Goal: Information Seeking & Learning: Compare options

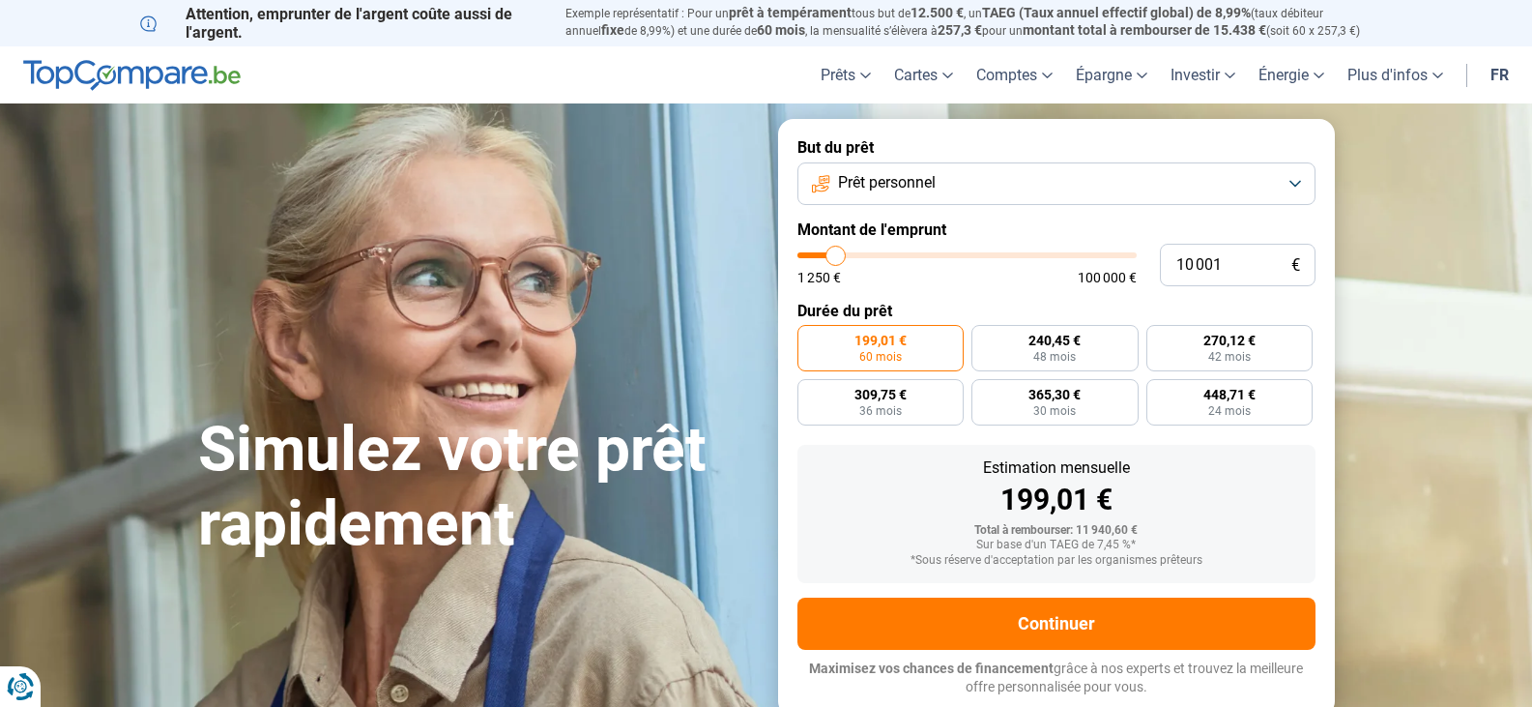
click at [1294, 184] on button "Prêt personnel" at bounding box center [1056, 183] width 518 height 43
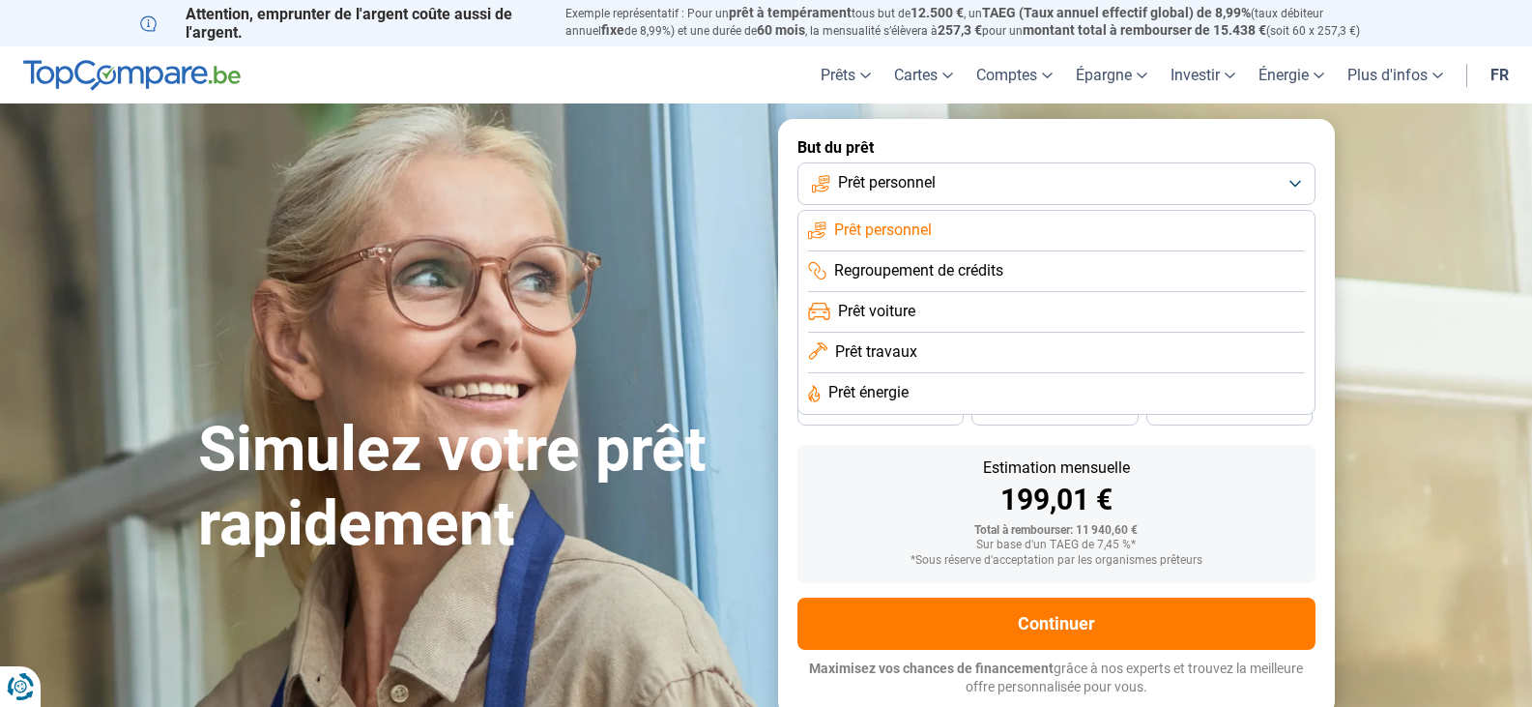
click at [900, 351] on span "Prêt travaux" at bounding box center [876, 351] width 82 height 21
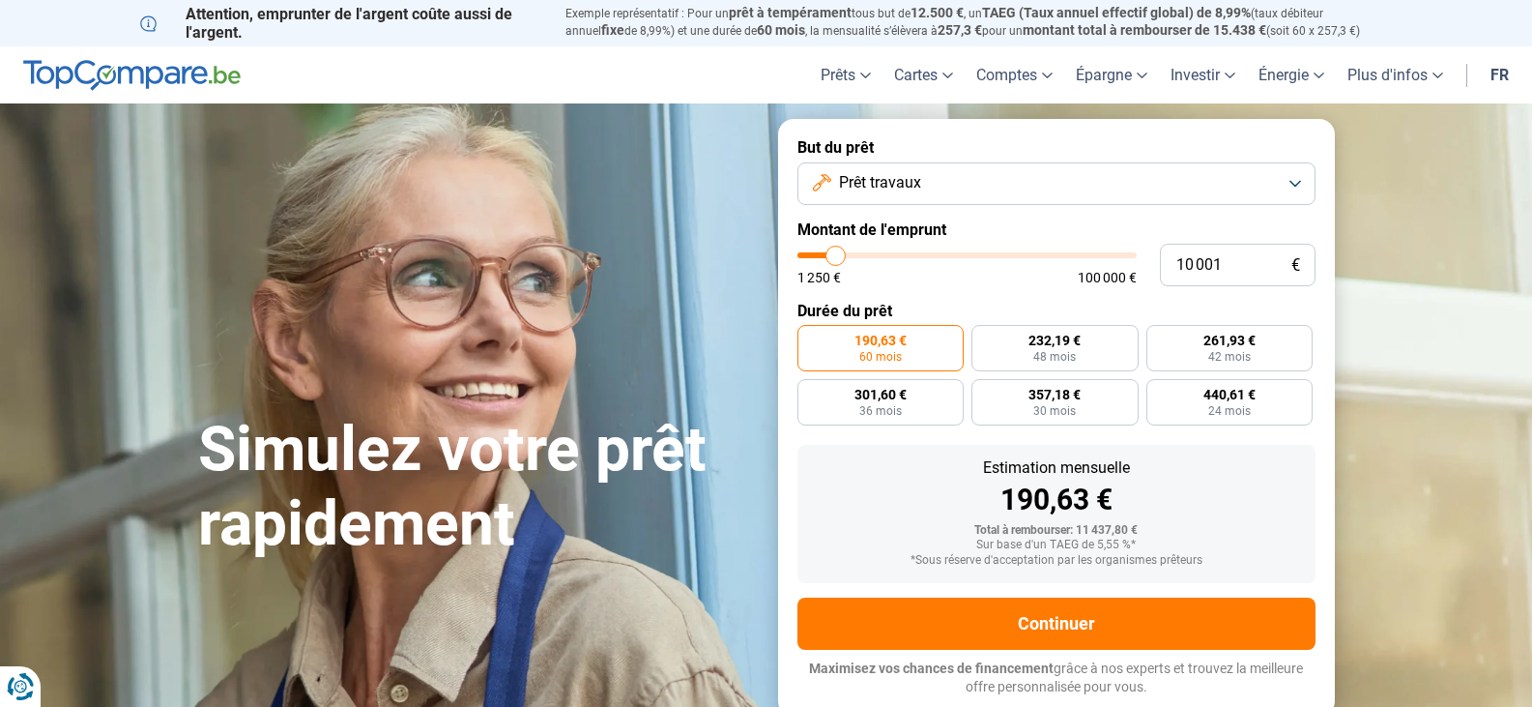
type input "7 500"
type input "7500"
type input "8 000"
type input "8000"
type input "8 250"
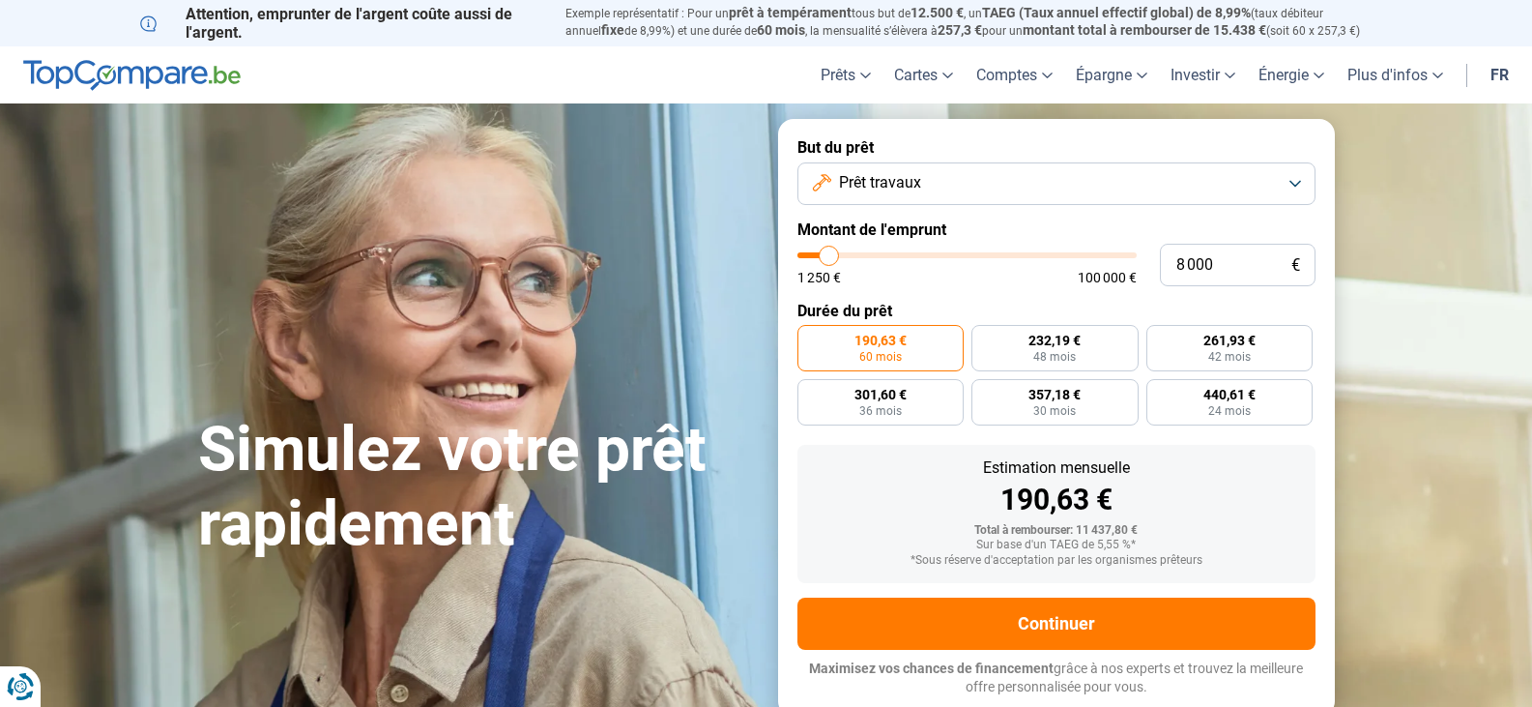
type input "8250"
type input "8 750"
type input "8750"
type input "9 000"
type input "9000"
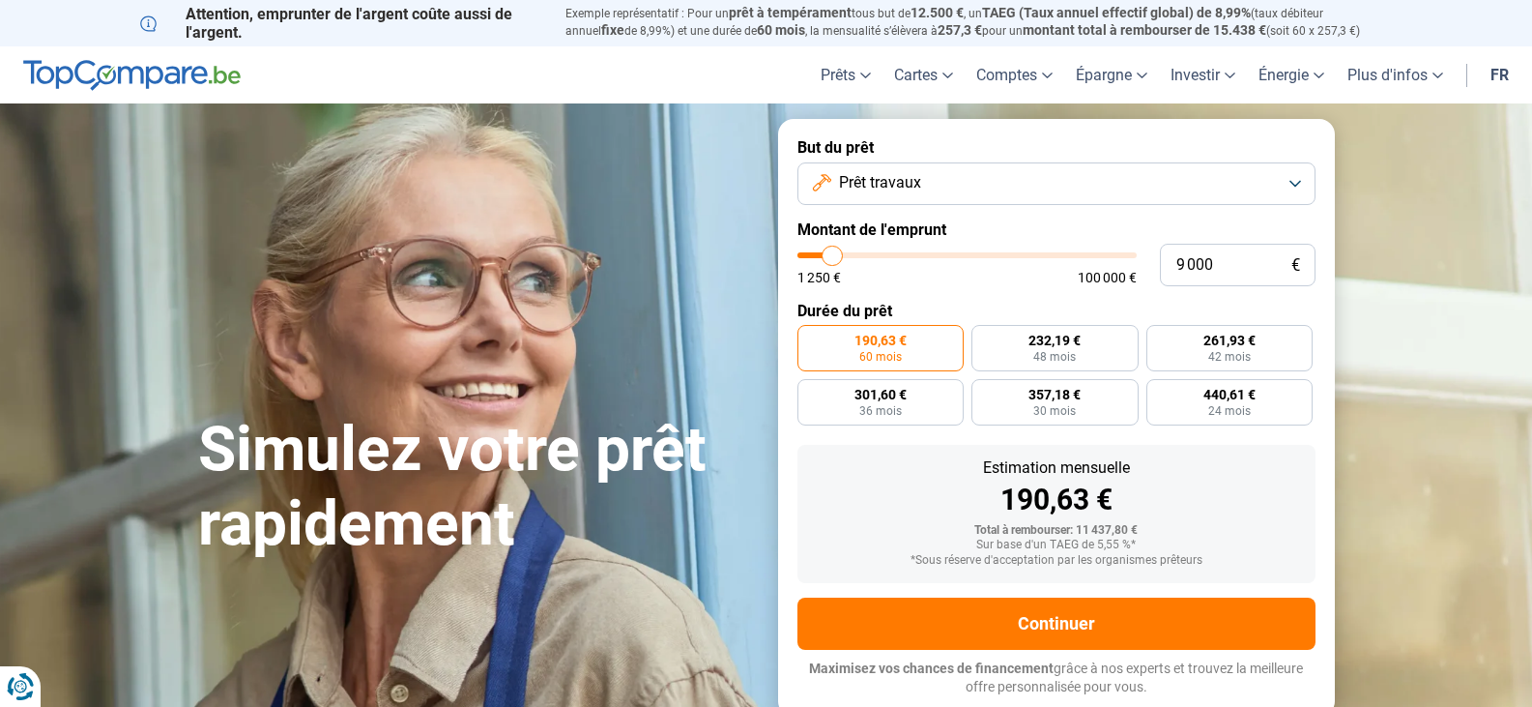
type input "9 750"
type input "9750"
type input "10 000"
type input "10000"
type input "10 250"
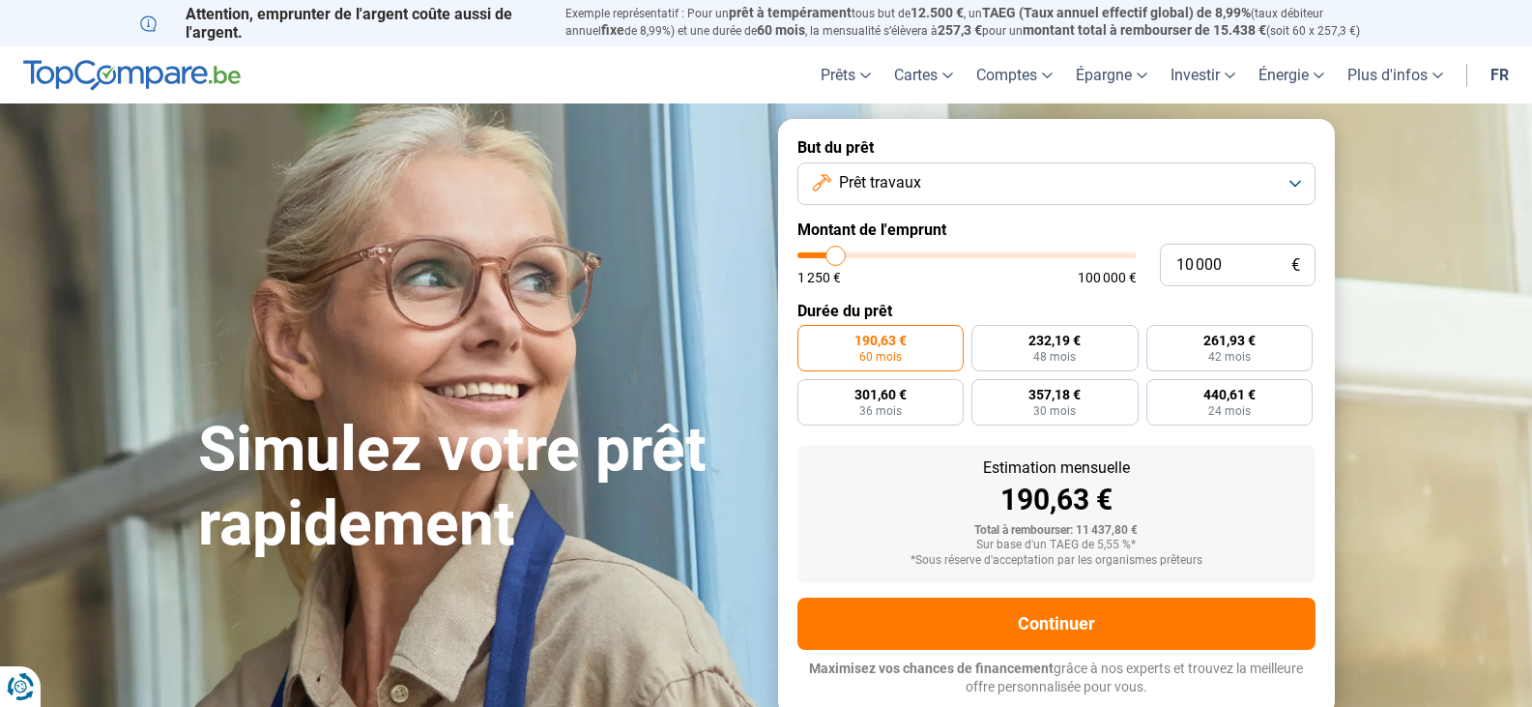
type input "10250"
type input "11 000"
type input "11000"
type input "11 250"
type input "11250"
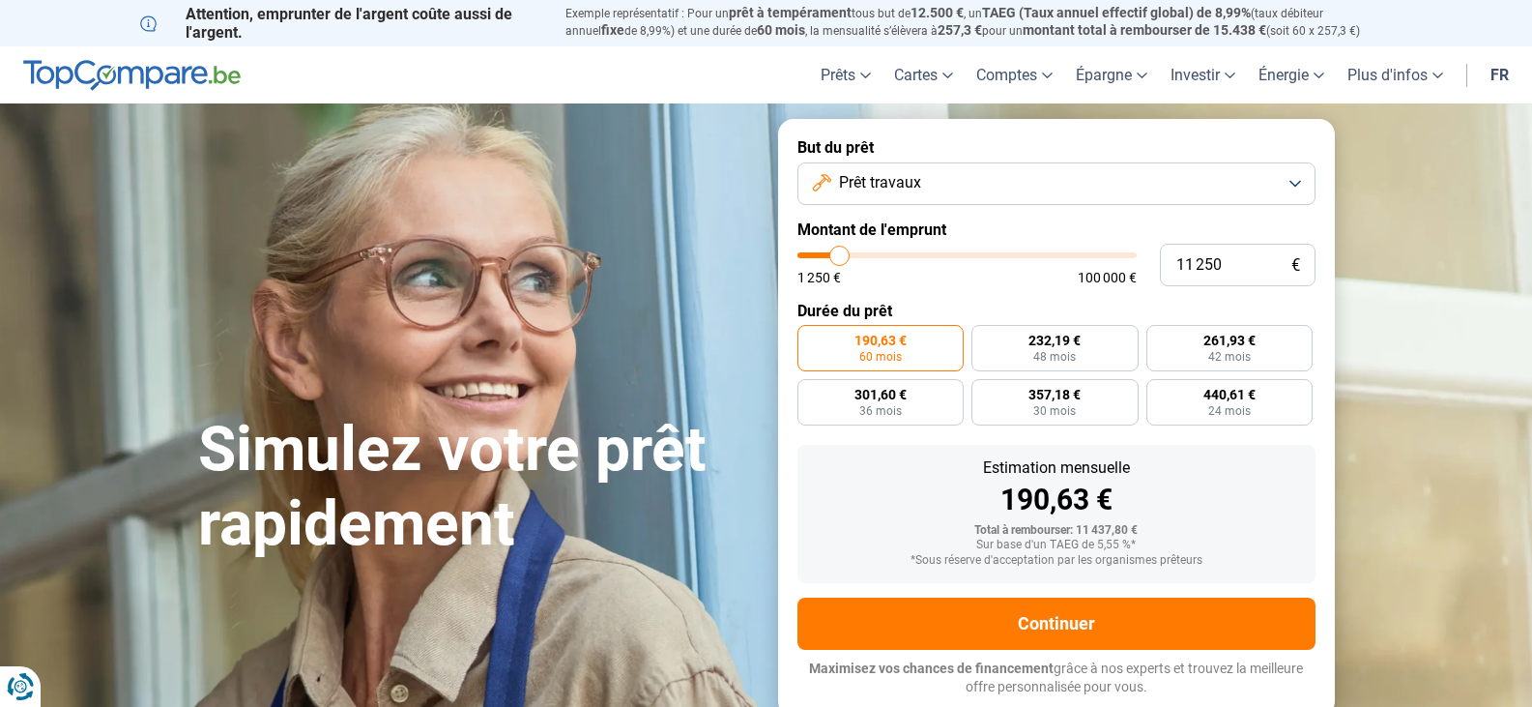
type input "11 500"
type input "11500"
type input "11 750"
type input "11750"
type input "12 500"
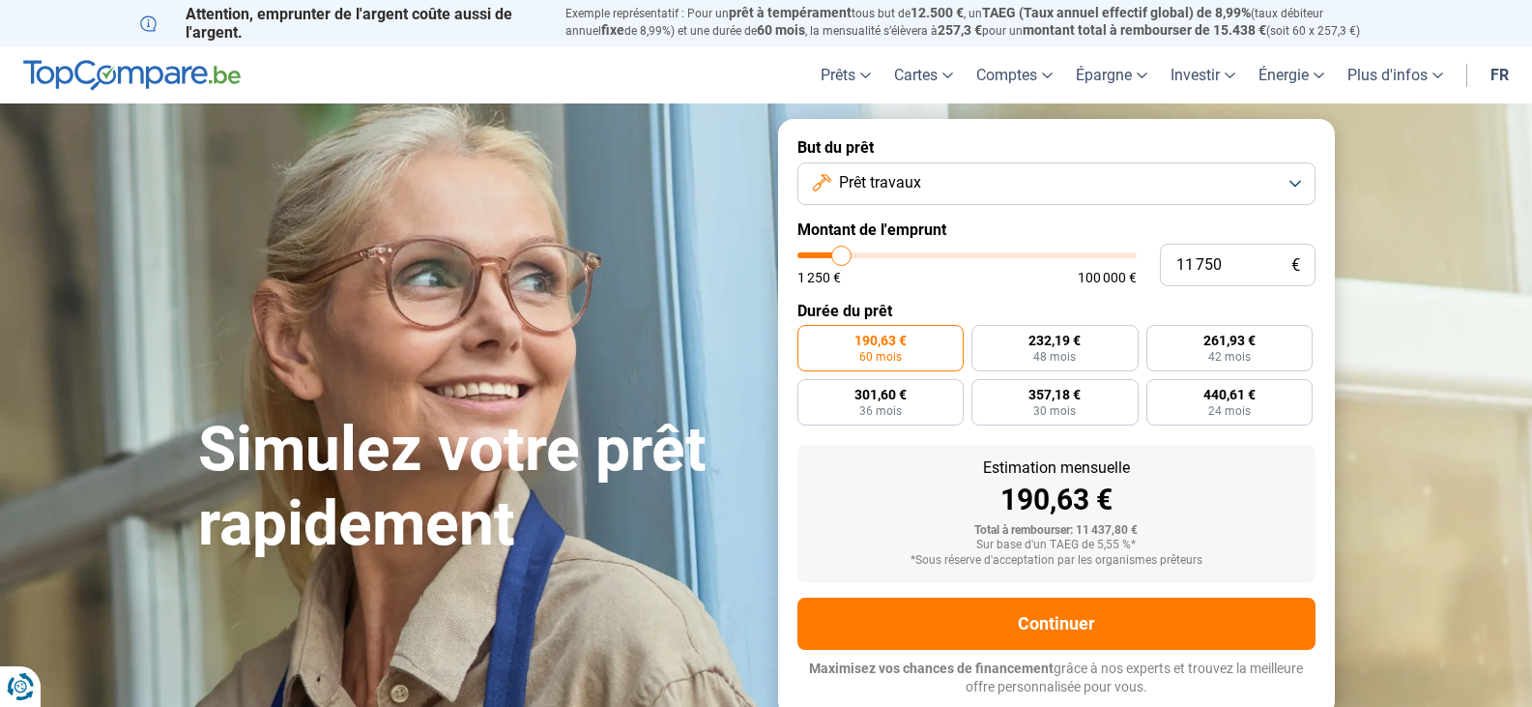
type input "12500"
type input "13 000"
type input "13000"
type input "13 250"
type input "13250"
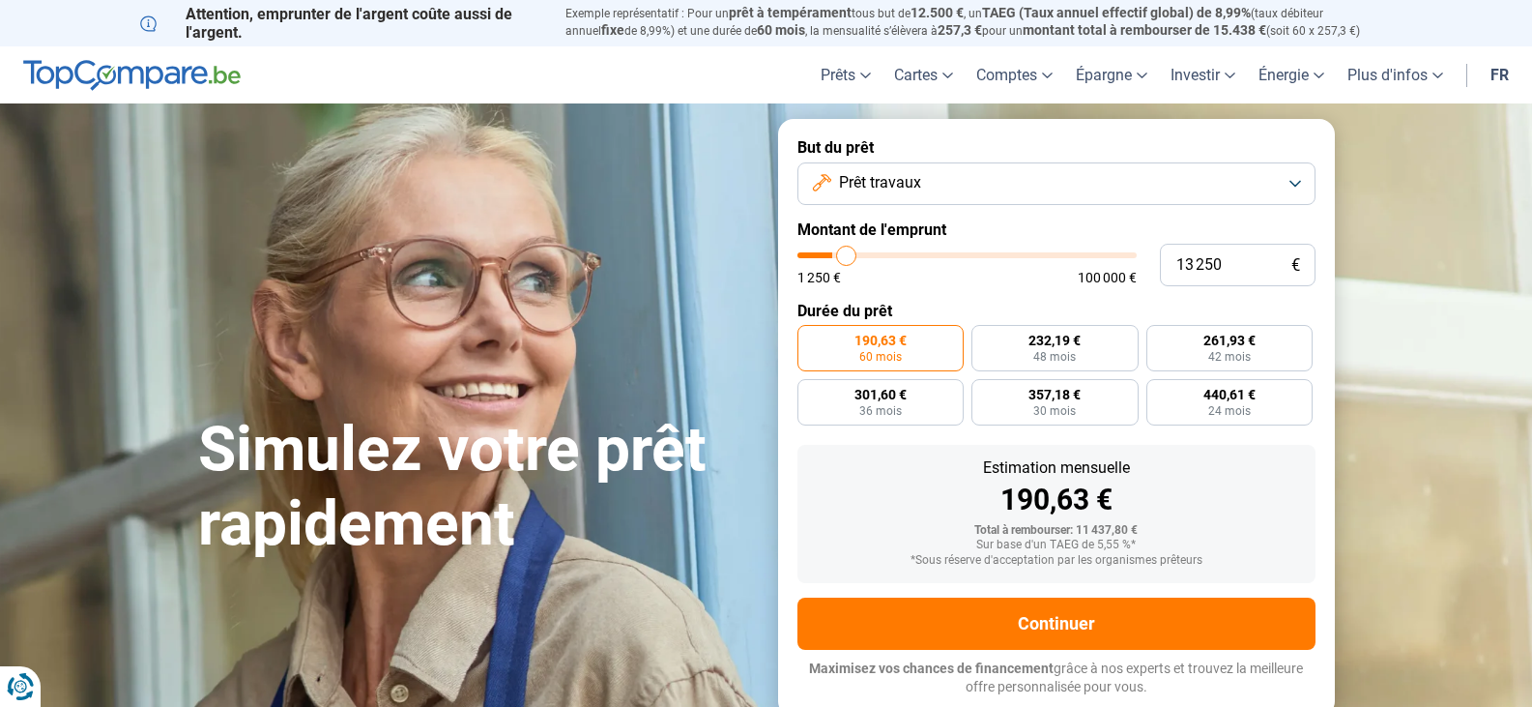
type input "13 500"
type input "13500"
type input "14 250"
type input "14250"
type input "14 500"
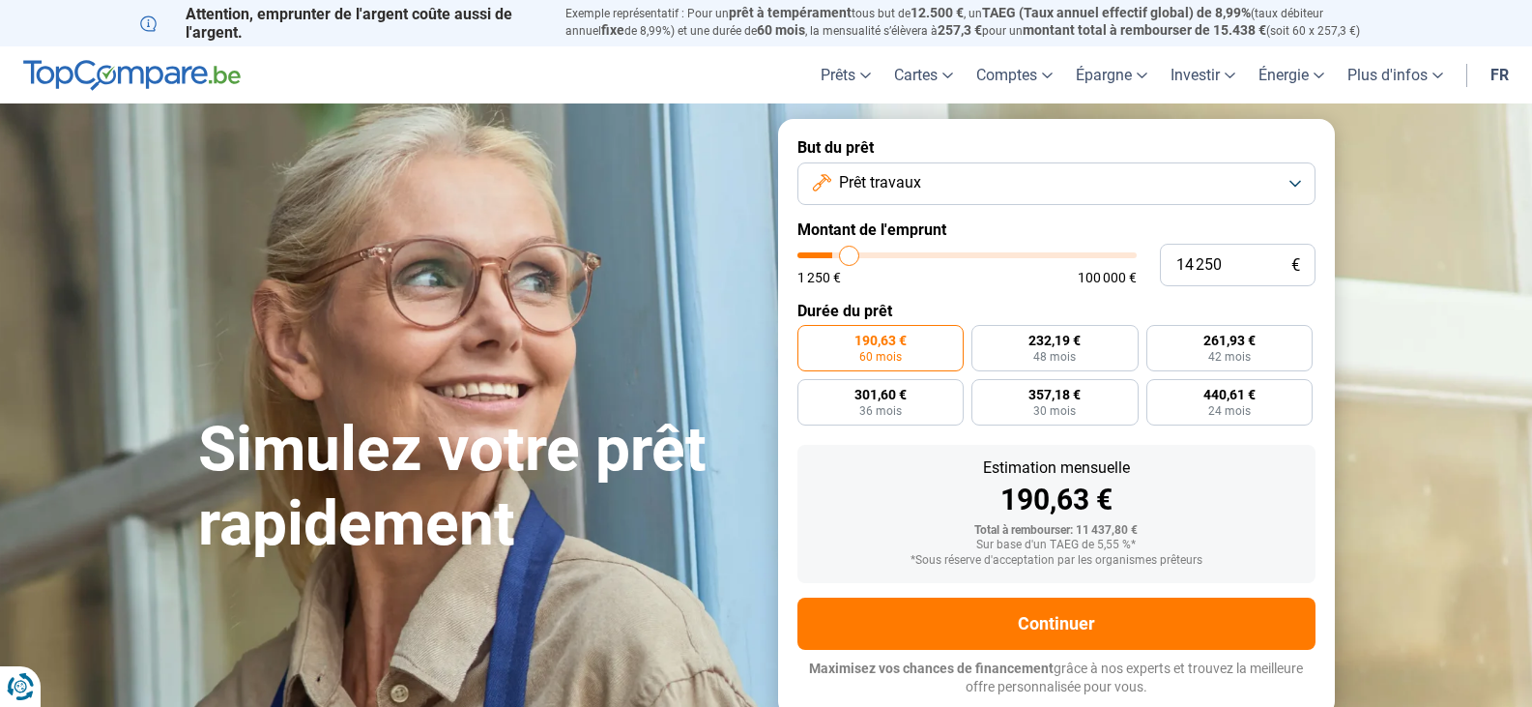
type input "14500"
type input "15 000"
type input "15000"
type input "15 500"
type input "15500"
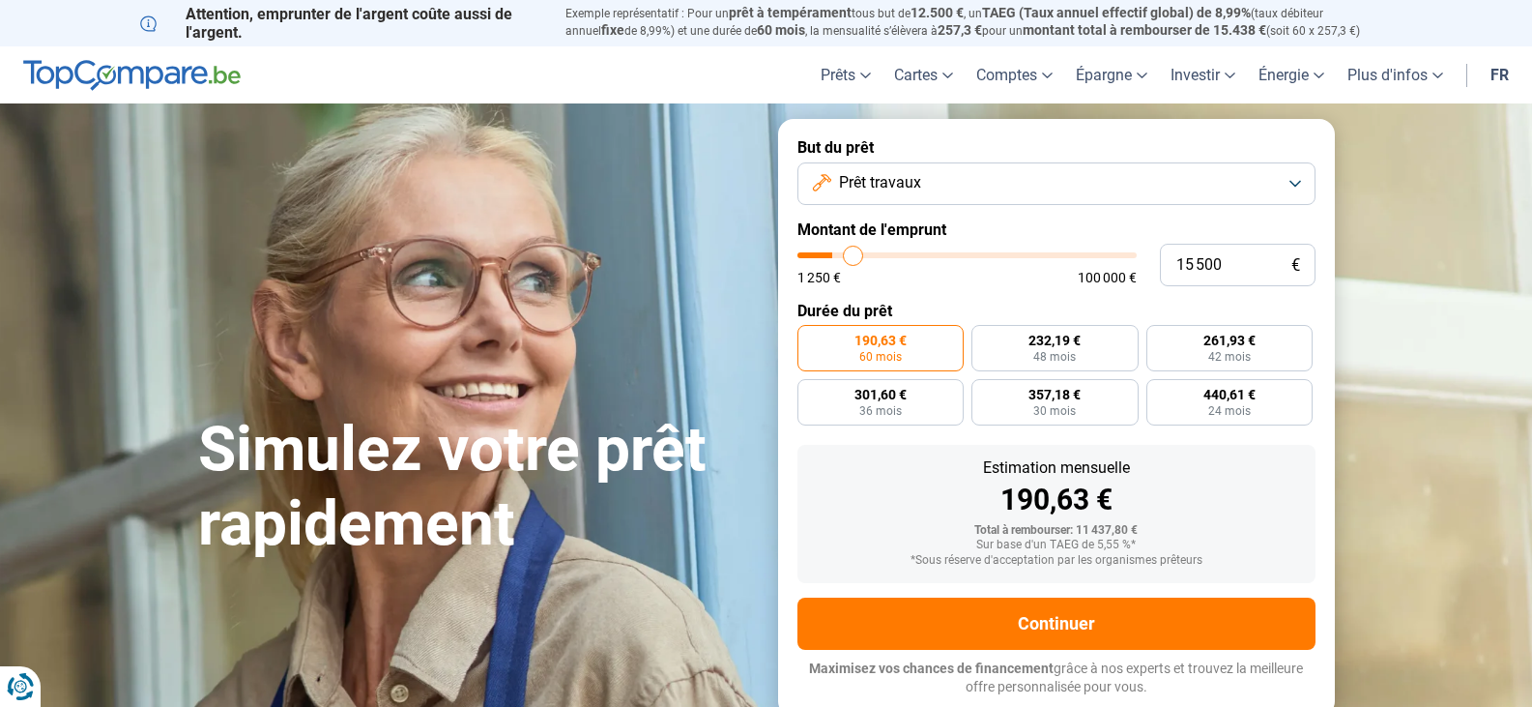
type input "15 750"
type input "15750"
type input "16 000"
type input "16000"
type input "16 250"
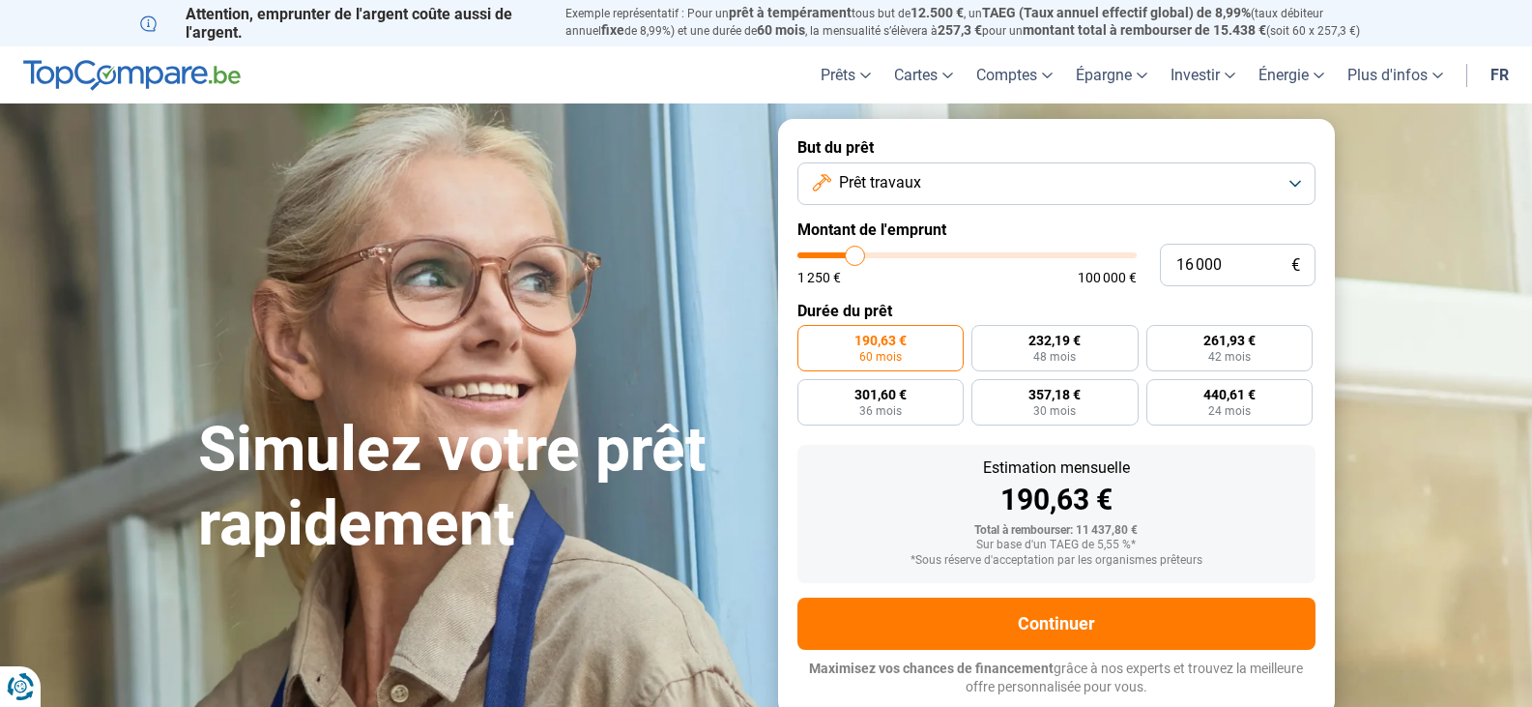
type input "16250"
type input "16 500"
type input "16500"
type input "17 000"
type input "17000"
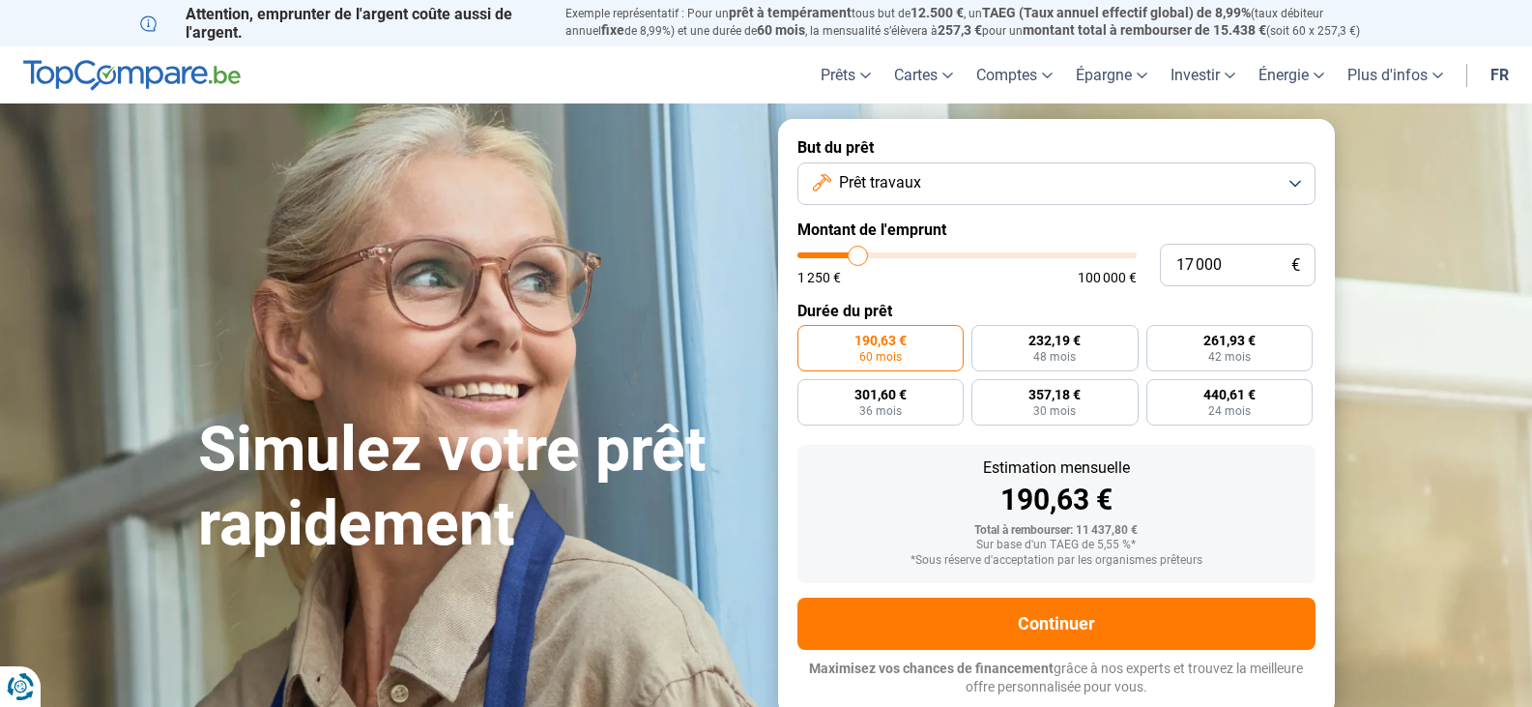
type input "17 500"
type input "17500"
type input "17 750"
type input "17750"
type input "18 500"
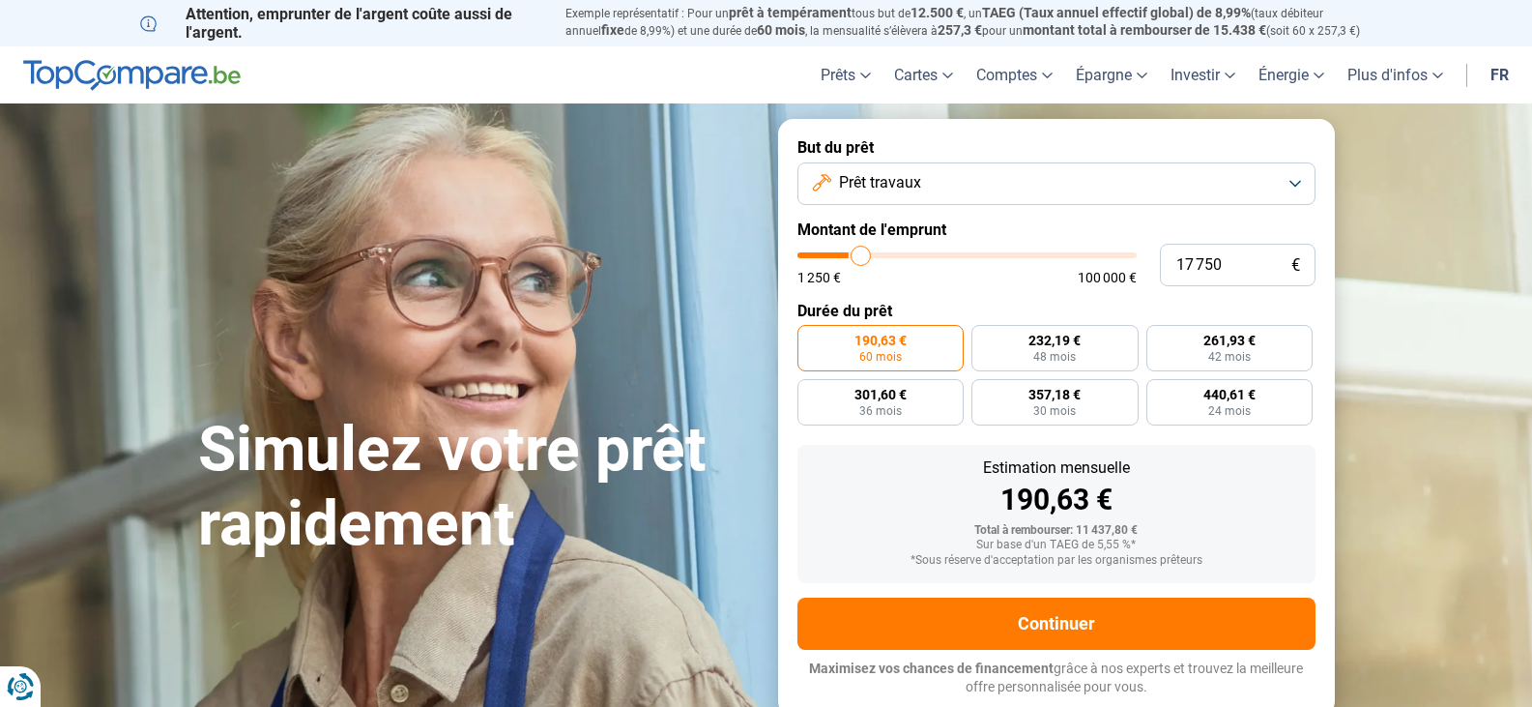
type input "18500"
type input "18 750"
type input "18750"
type input "19 000"
type input "19000"
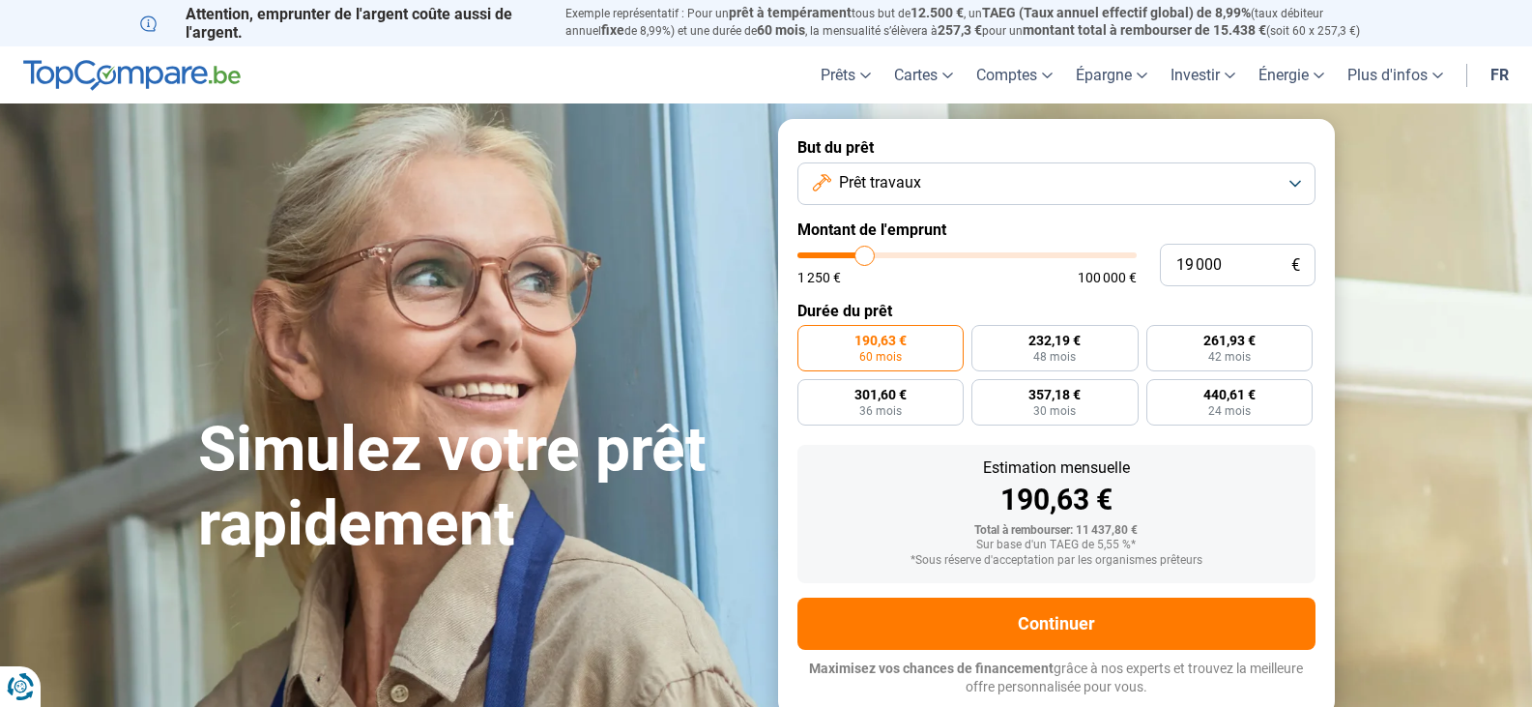
type input "19 750"
type input "19750"
type input "20 000"
type input "20000"
type input "19 750"
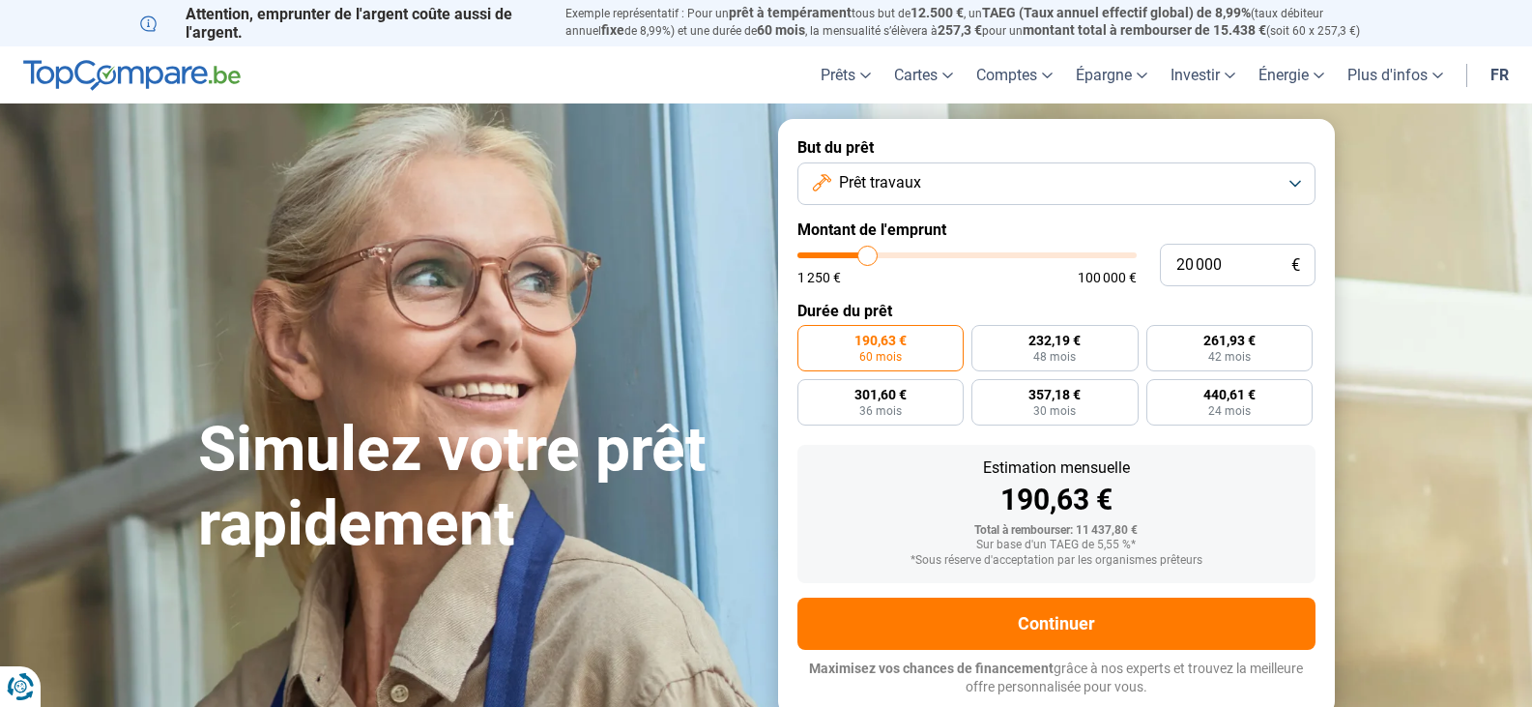
type input "19750"
type input "19 000"
type input "19000"
type input "18 500"
type input "18500"
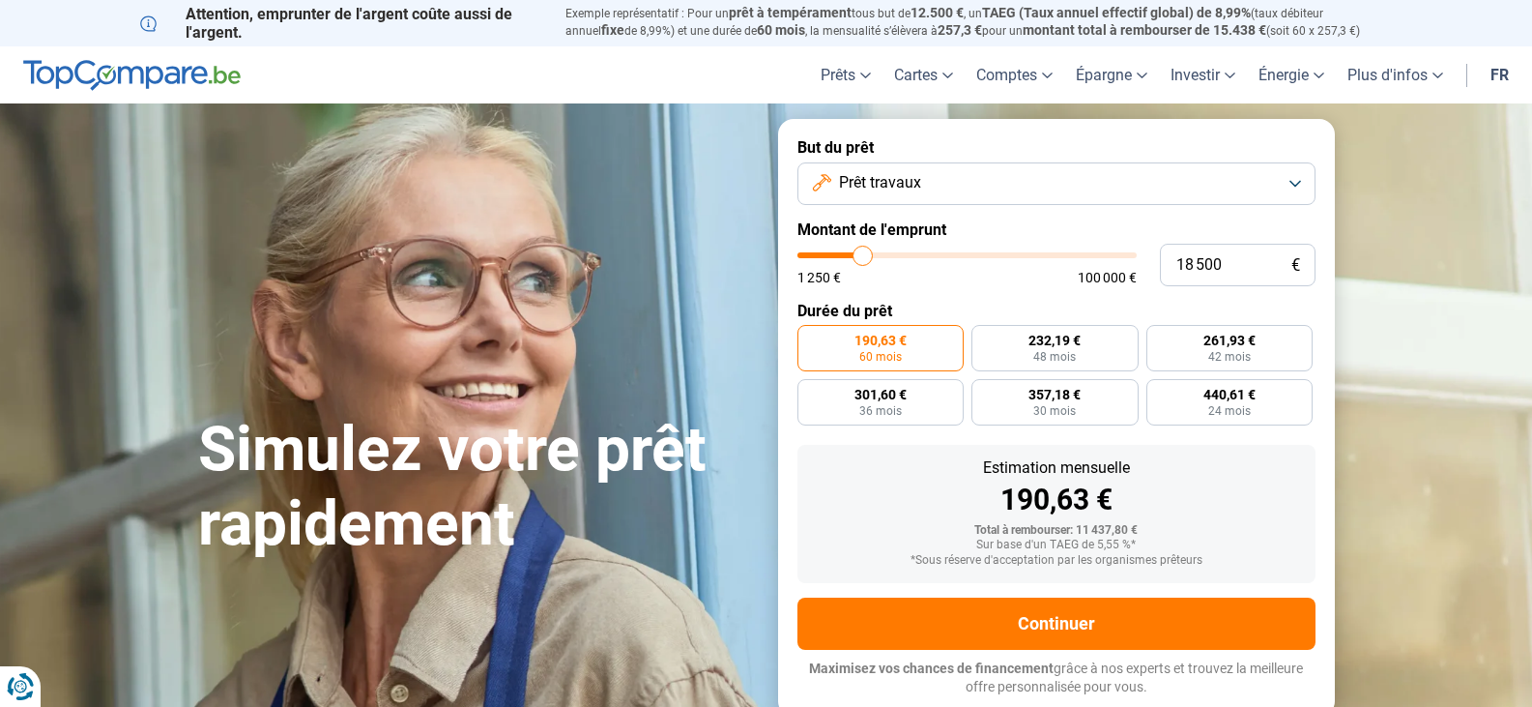
type input "18 000"
type input "18000"
type input "17 750"
type input "17750"
type input "17 500"
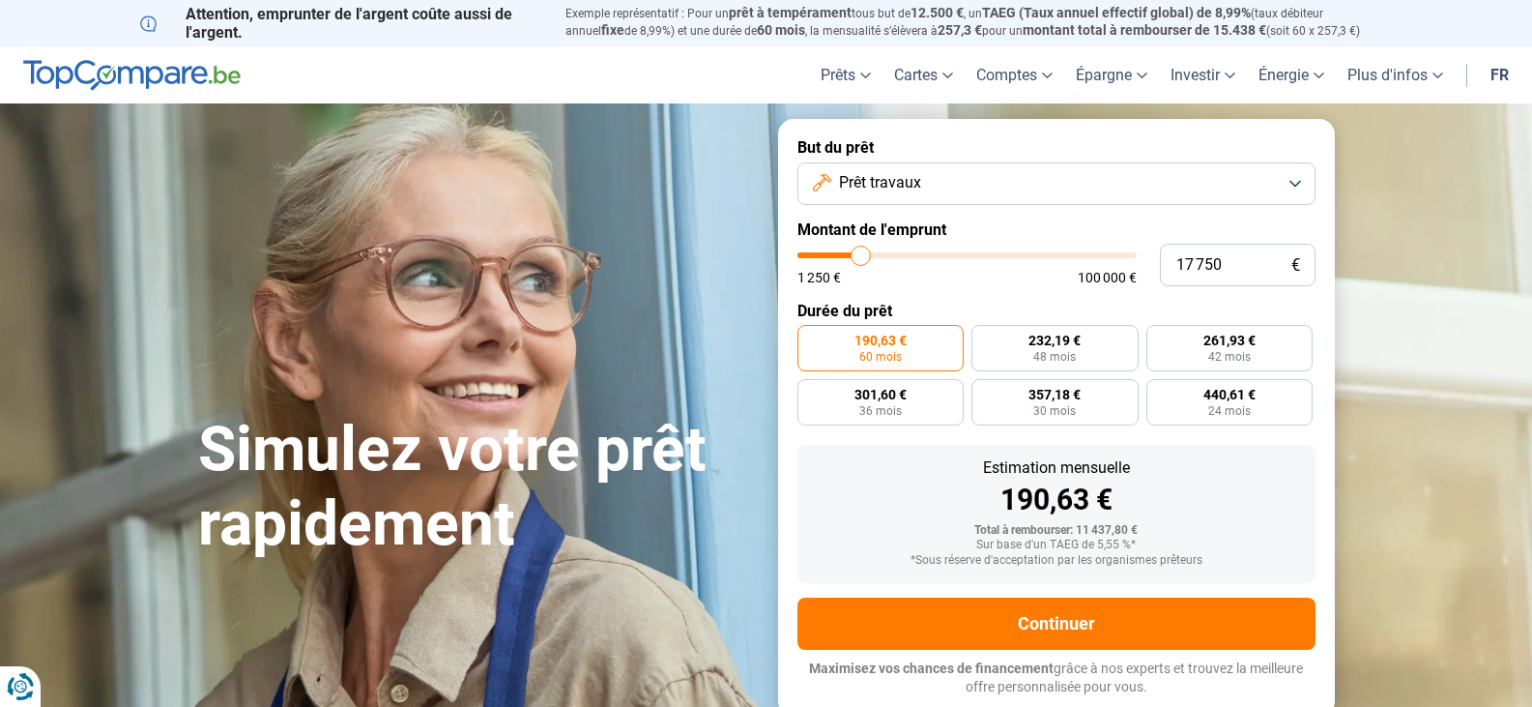
type input "17500"
type input "17 250"
type input "17250"
type input "17 000"
type input "17000"
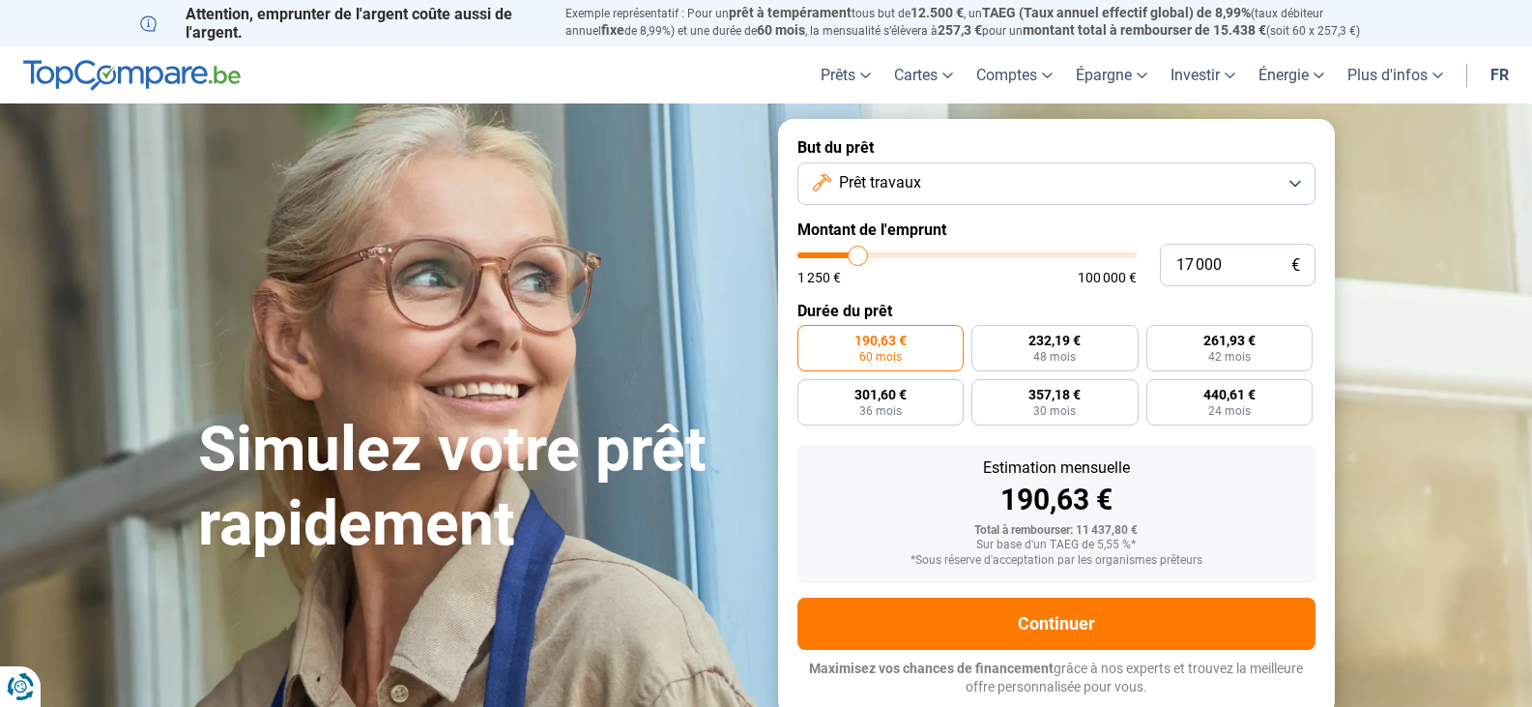
type input "16 500"
type input "16500"
type input "16 250"
type input "16250"
type input "16 000"
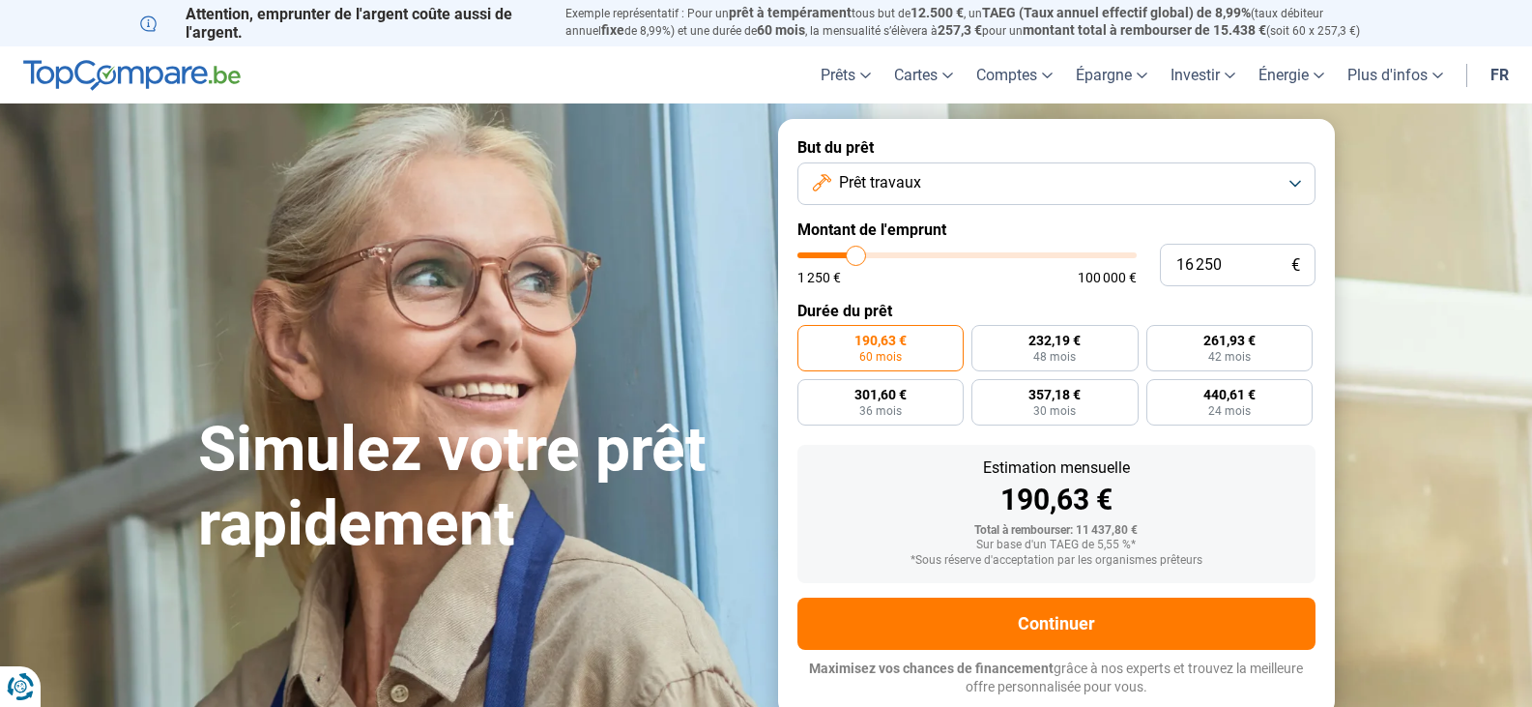
type input "16000"
type input "15 750"
type input "15750"
type input "15 500"
type input "15500"
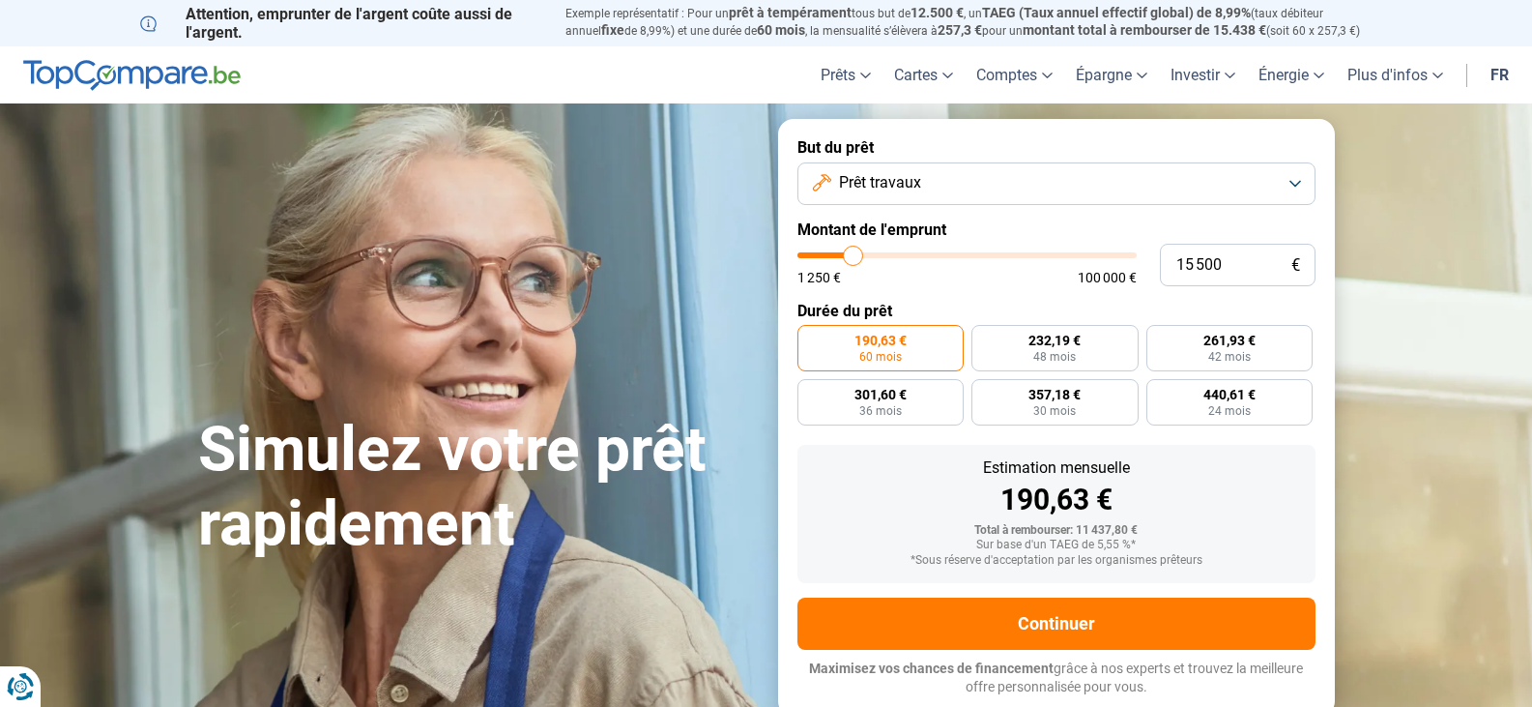
type input "15 000"
type input "15000"
type input "14 750"
type input "14750"
type input "14 250"
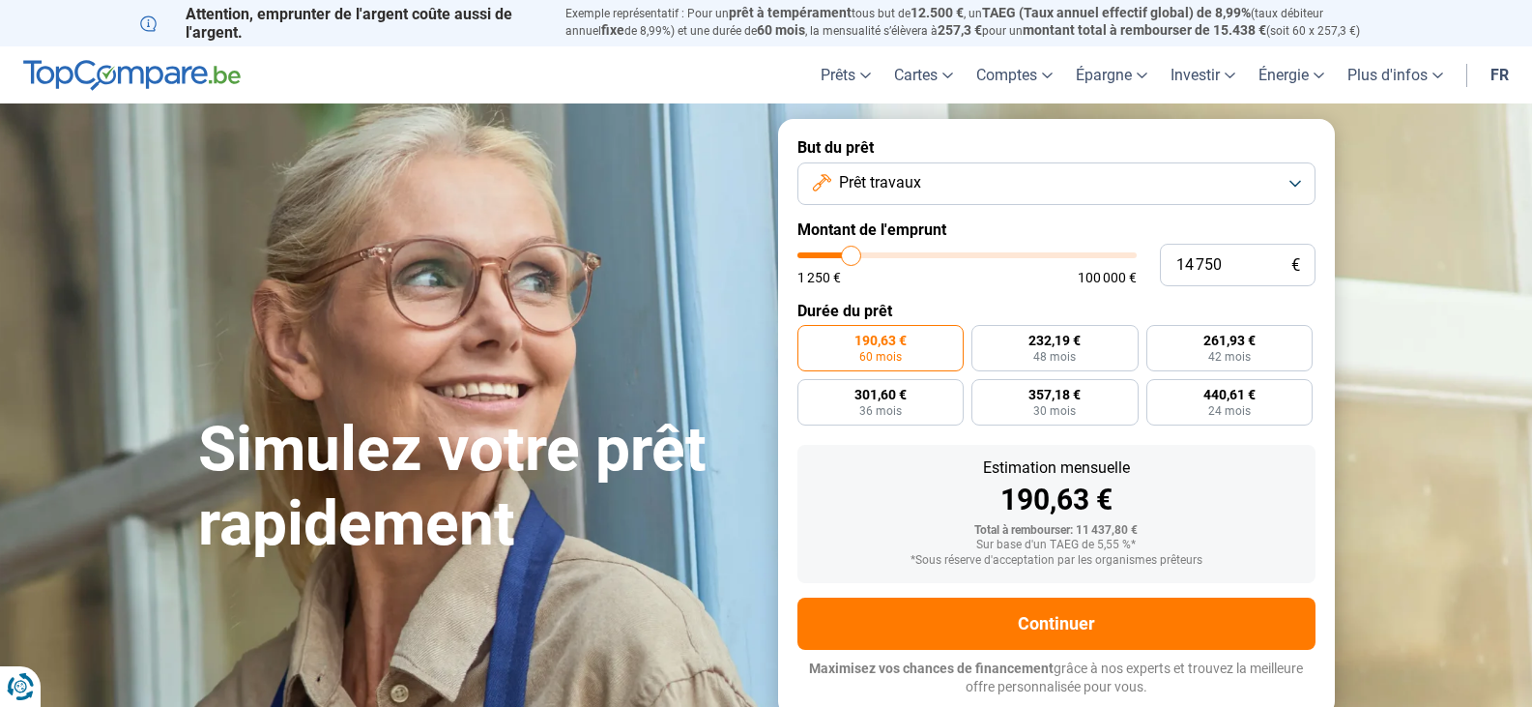
type input "14250"
type input "13 500"
type input "13500"
type input "13 250"
type input "13250"
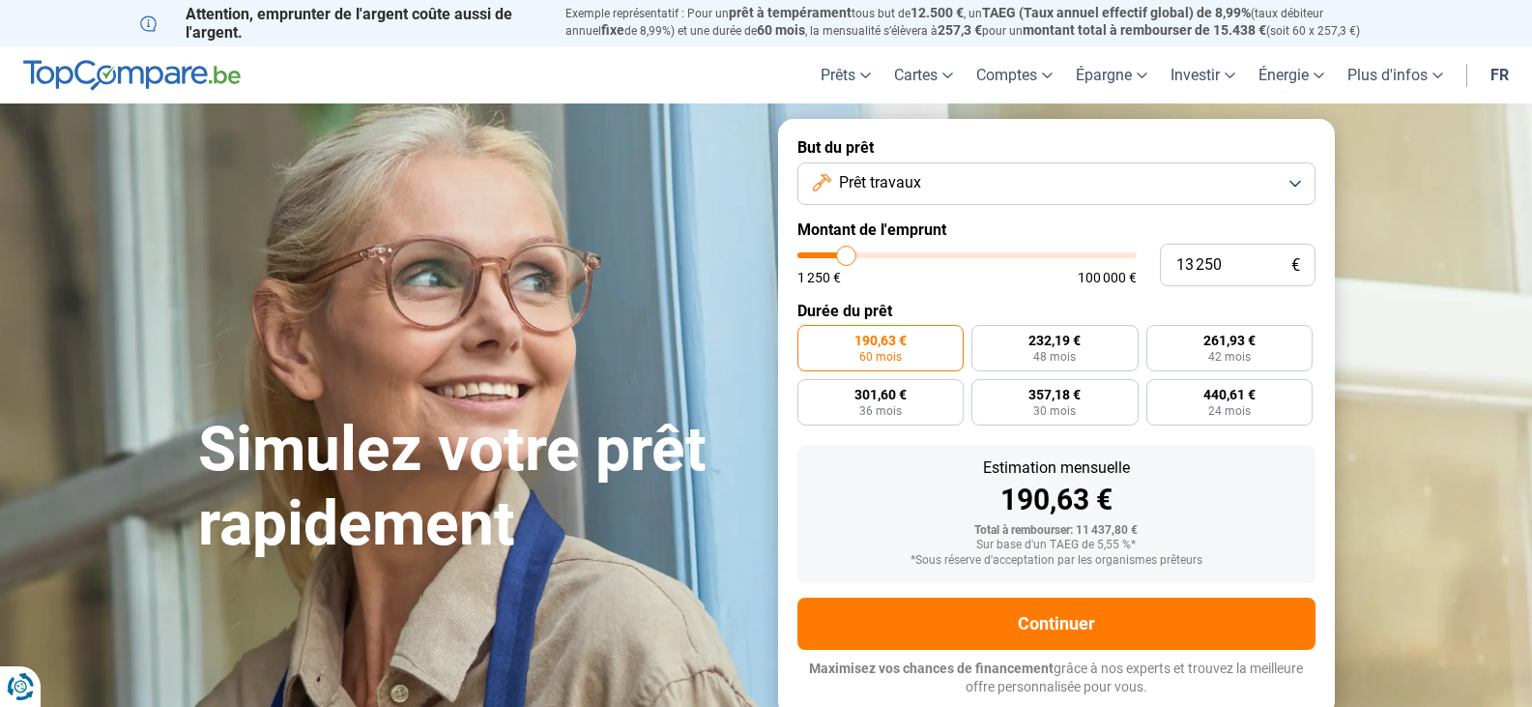
type input "13 000"
type input "13000"
type input "12 750"
type input "12750"
type input "12 500"
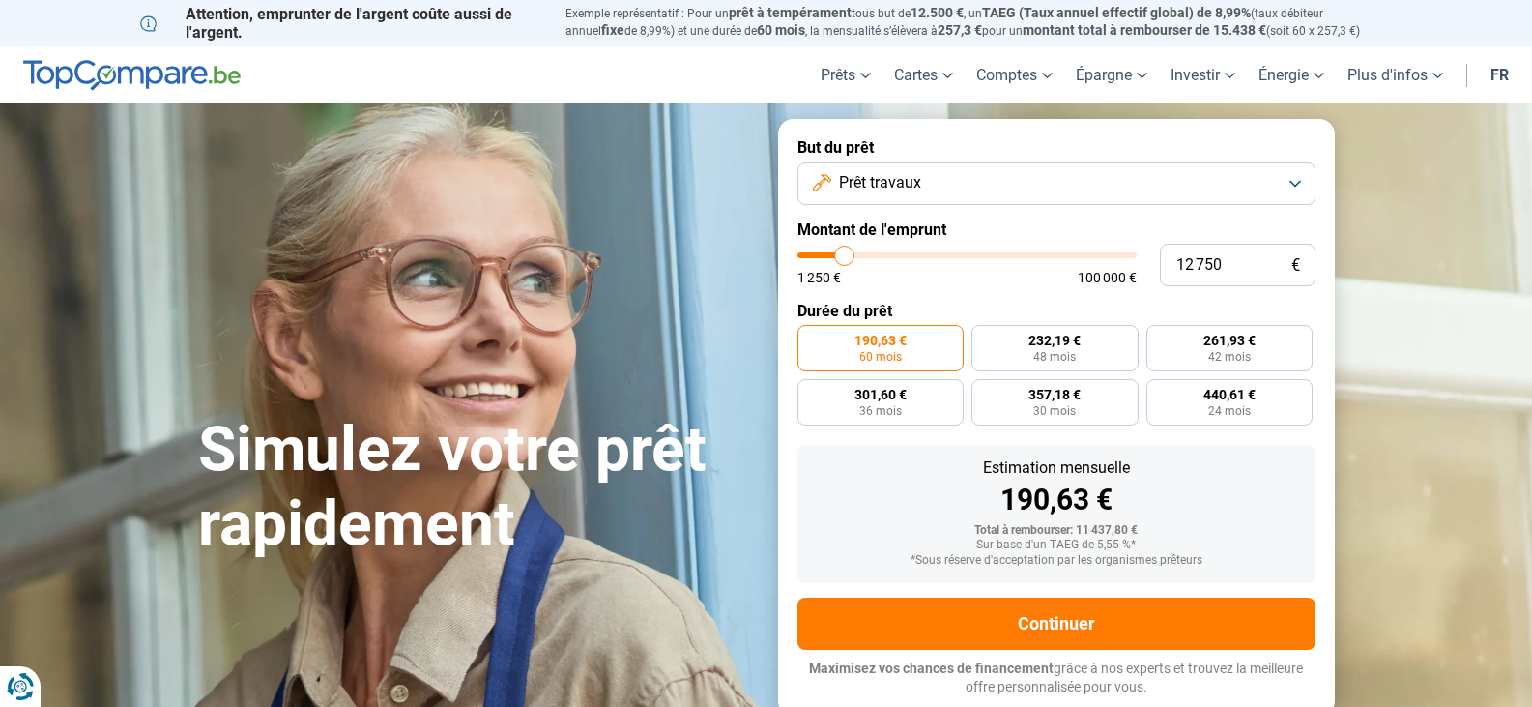
type input "12500"
type input "12 000"
type input "12000"
type input "11 750"
type input "11750"
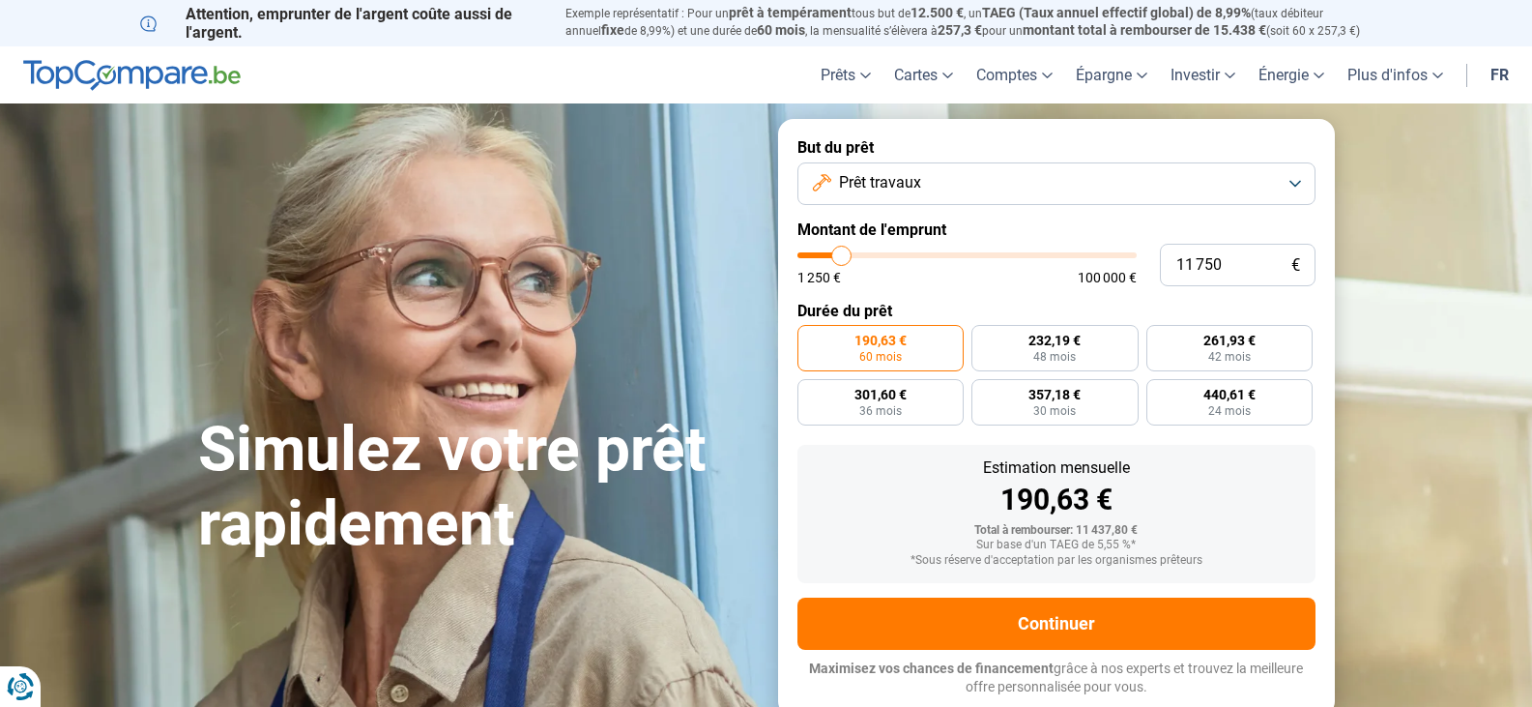
type input "11 500"
type input "11500"
type input "11 250"
type input "11250"
type input "11 000"
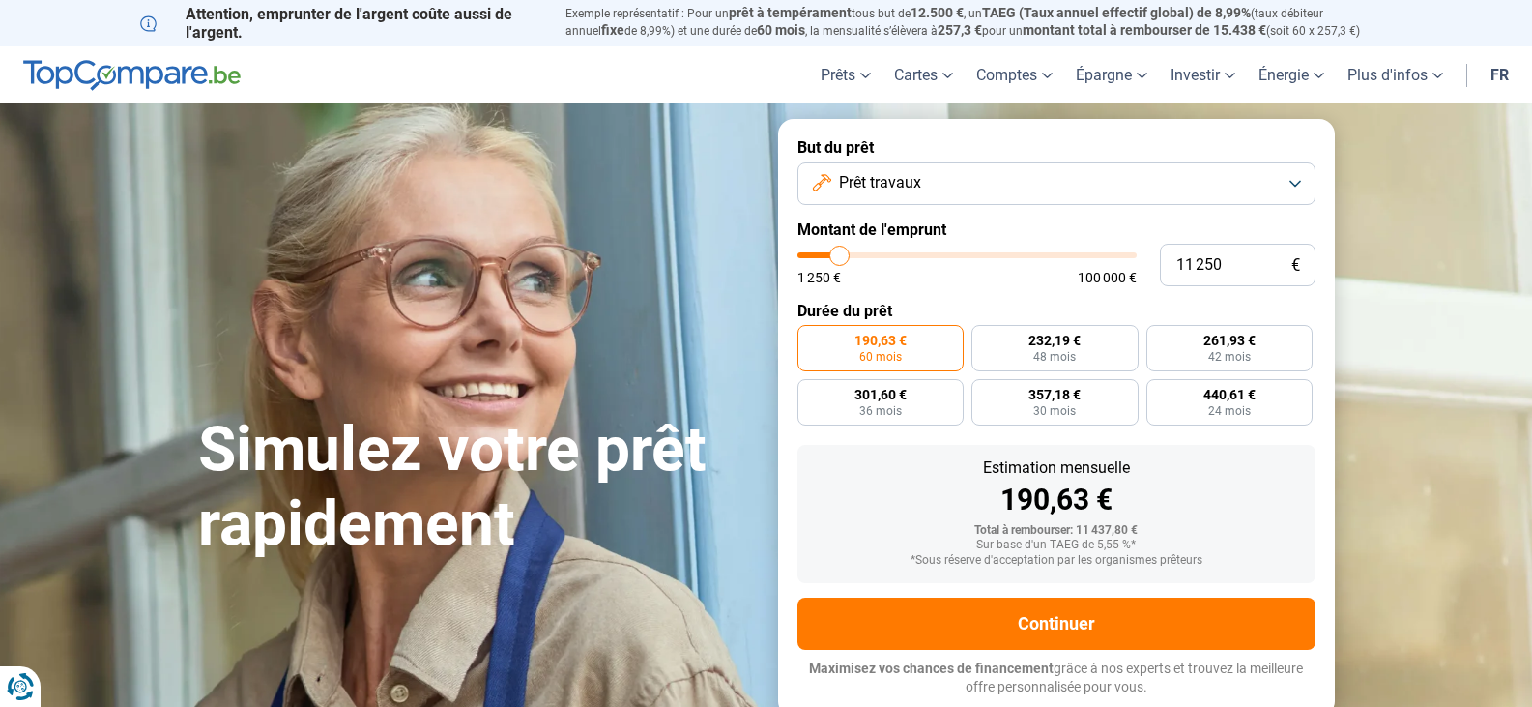
type input "11000"
type input "10 250"
type input "10250"
type input "9 500"
type input "9500"
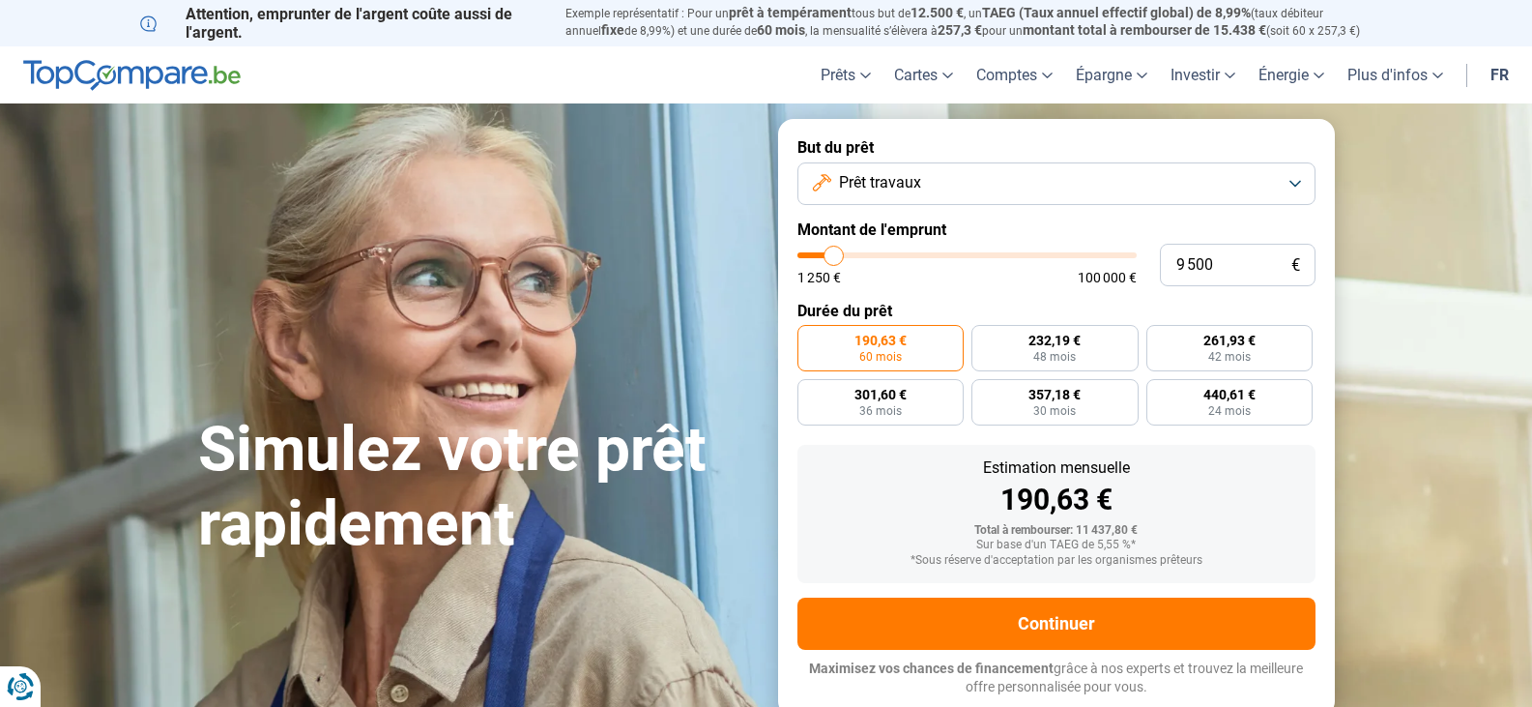
type input "8 750"
type input "8750"
type input "8 500"
type input "8500"
type input "8 000"
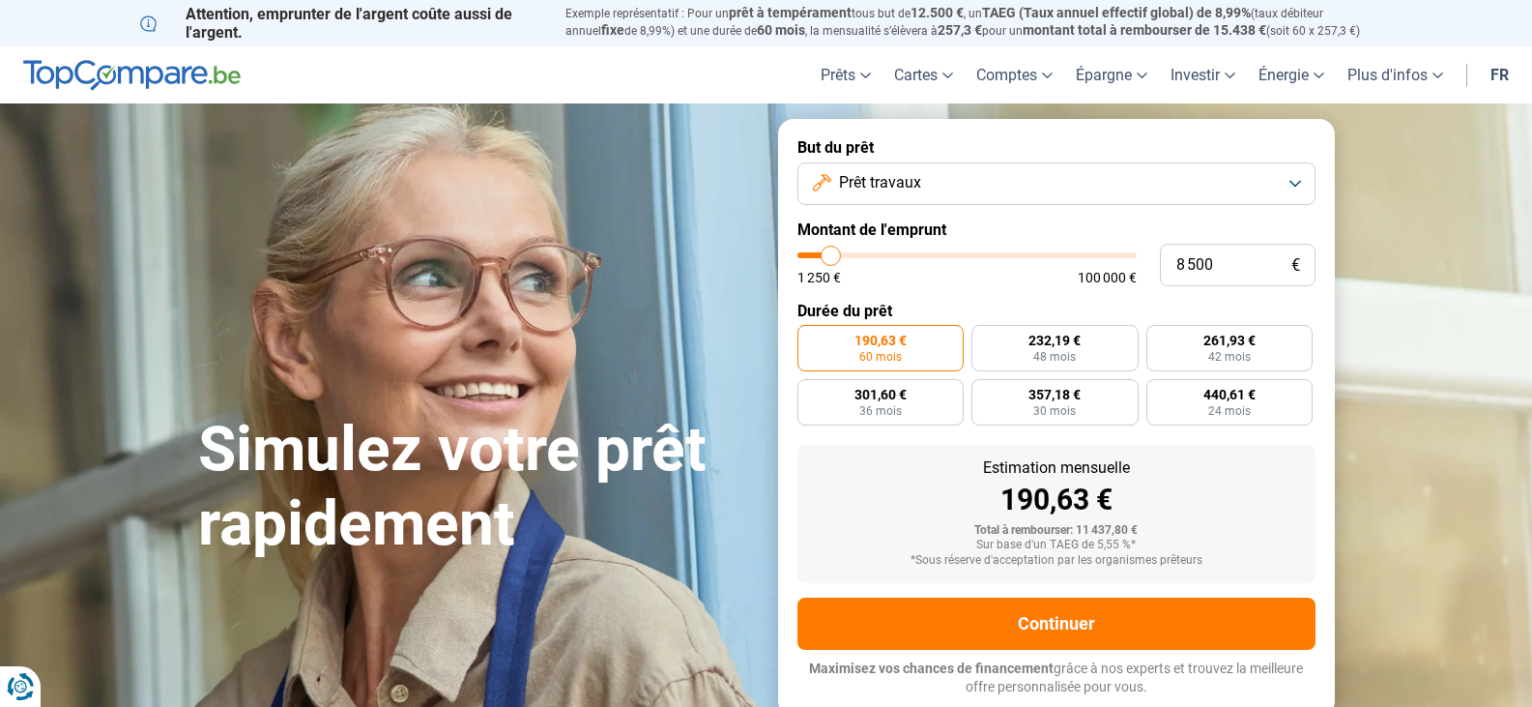
type input "8000"
type input "7 500"
type input "7500"
type input "7 250"
type input "7250"
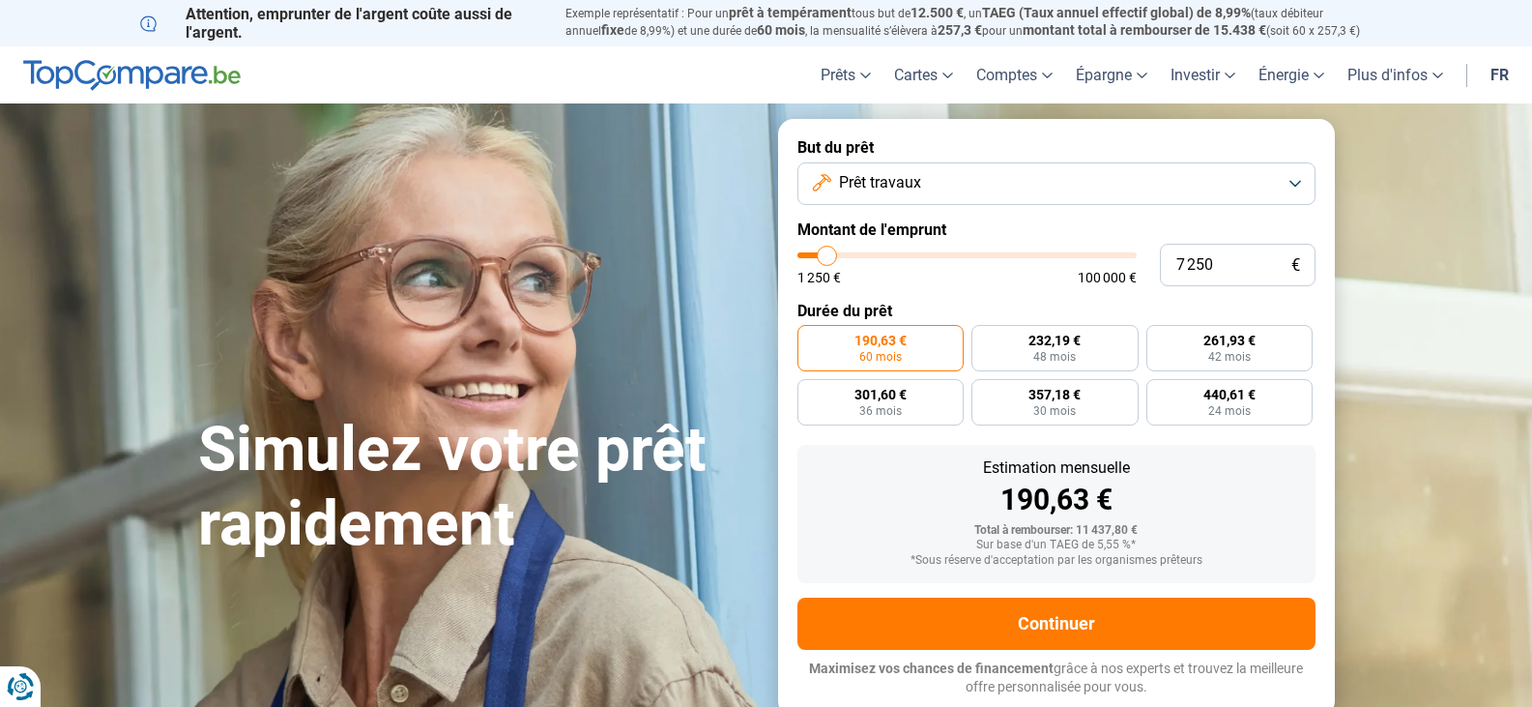
type input "7 000"
type input "7000"
type input "6 500"
type input "6500"
type input "5 750"
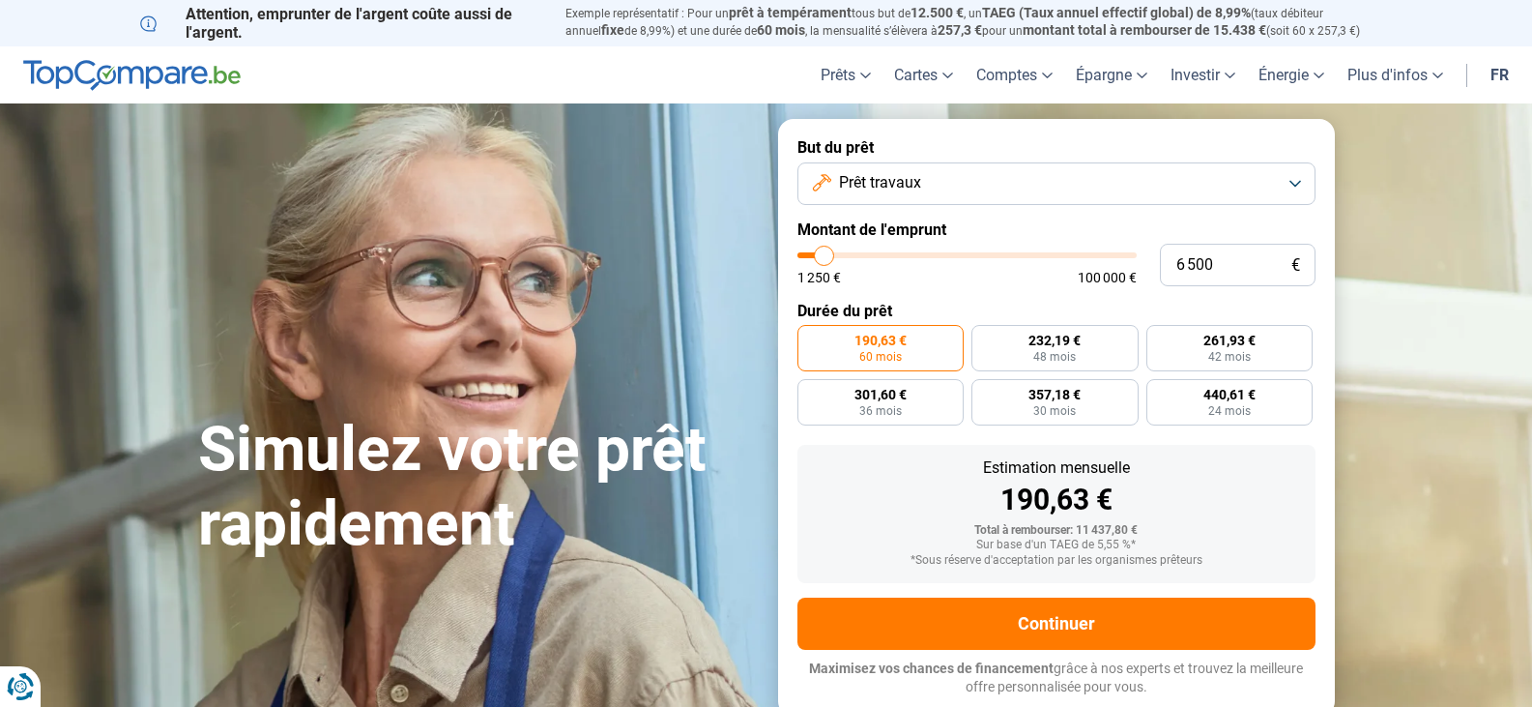
type input "5750"
type input "4 500"
type input "4500"
type input "4 000"
type input "4000"
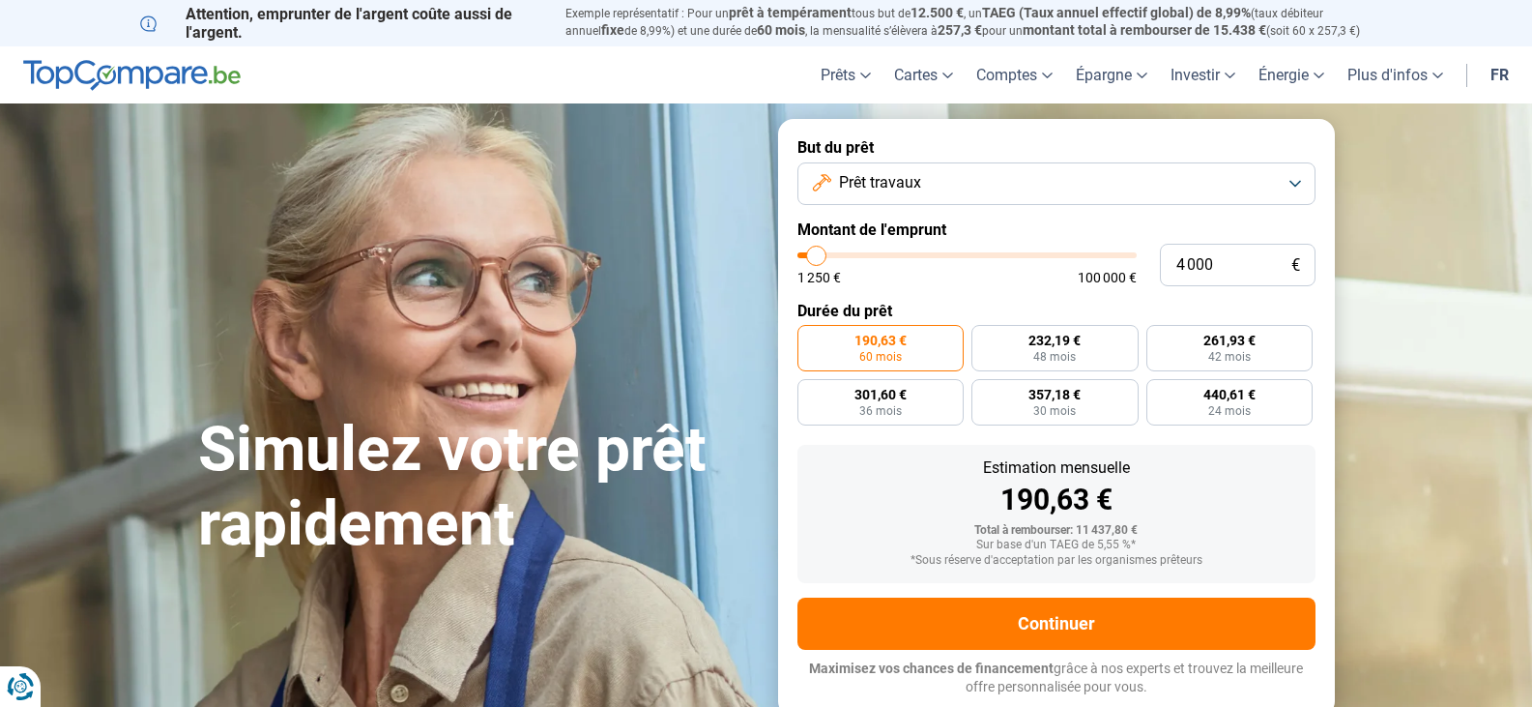
type input "3 750"
type input "3750"
type input "2 000"
type input "2000"
type input "1 500"
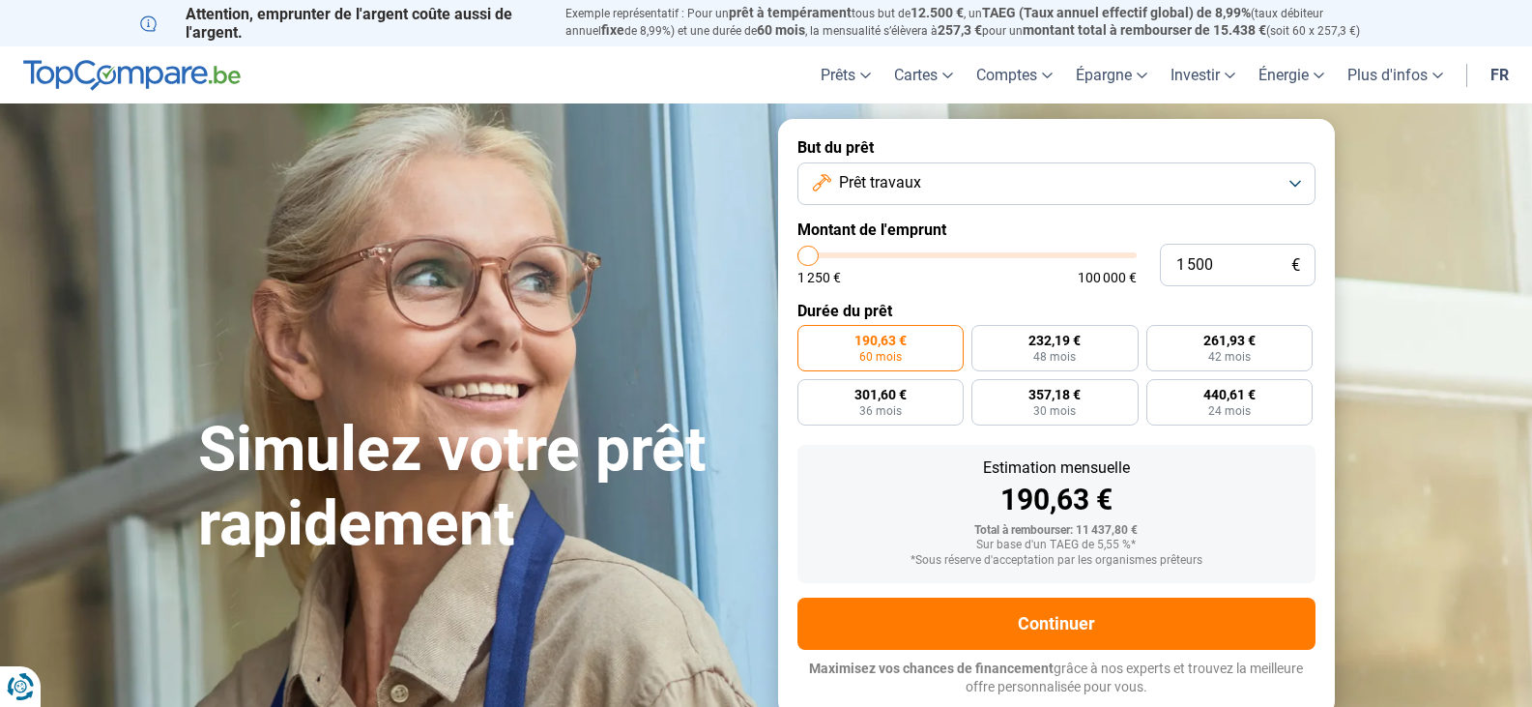
drag, startPoint x: 827, startPoint y: 253, endPoint x: 807, endPoint y: 254, distance: 20.3
type input "1250"
click at [808, 254] on input "range" at bounding box center [966, 255] width 339 height 6
type input "1 250"
radio input "true"
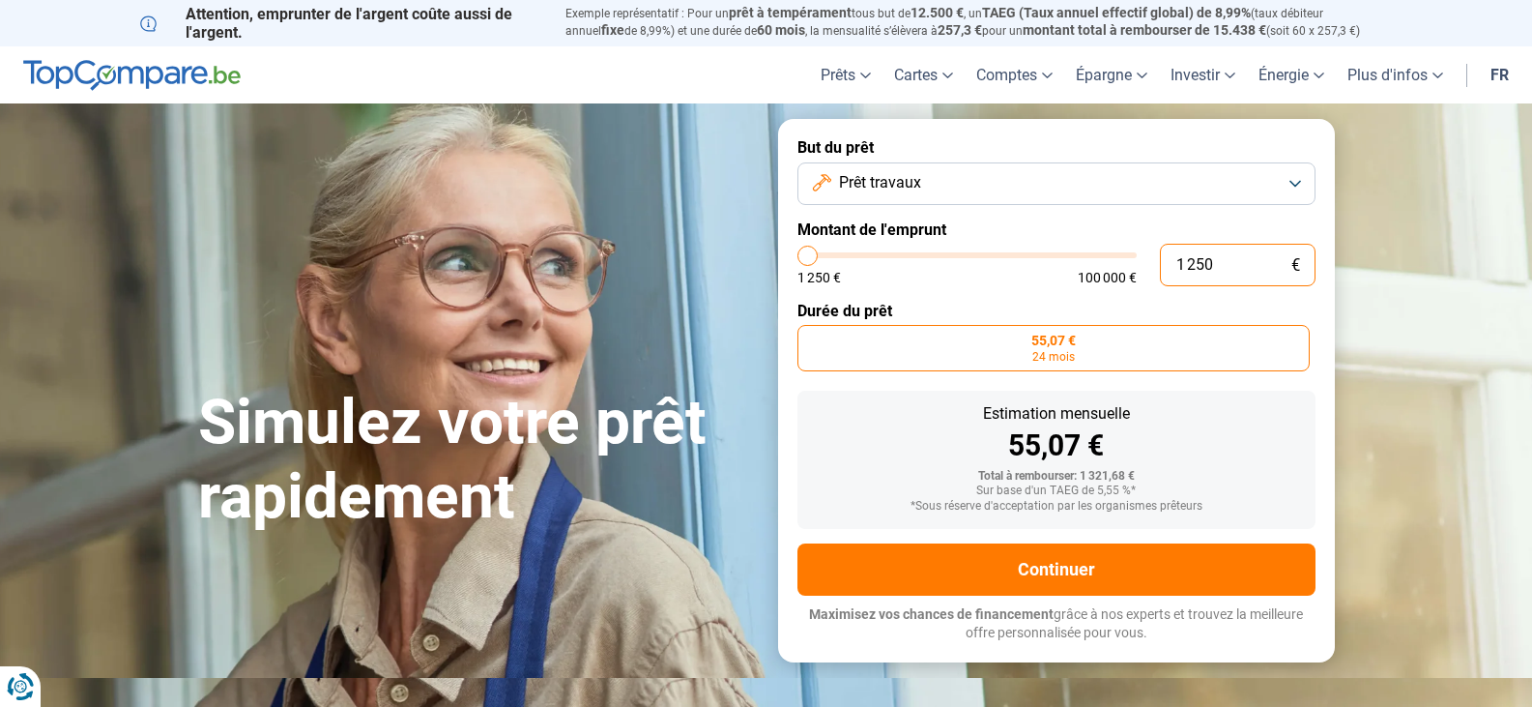
click at [1217, 262] on input "1 250" at bounding box center [1238, 265] width 156 height 43
type input "125"
type input "1250"
type input "12"
type input "1250"
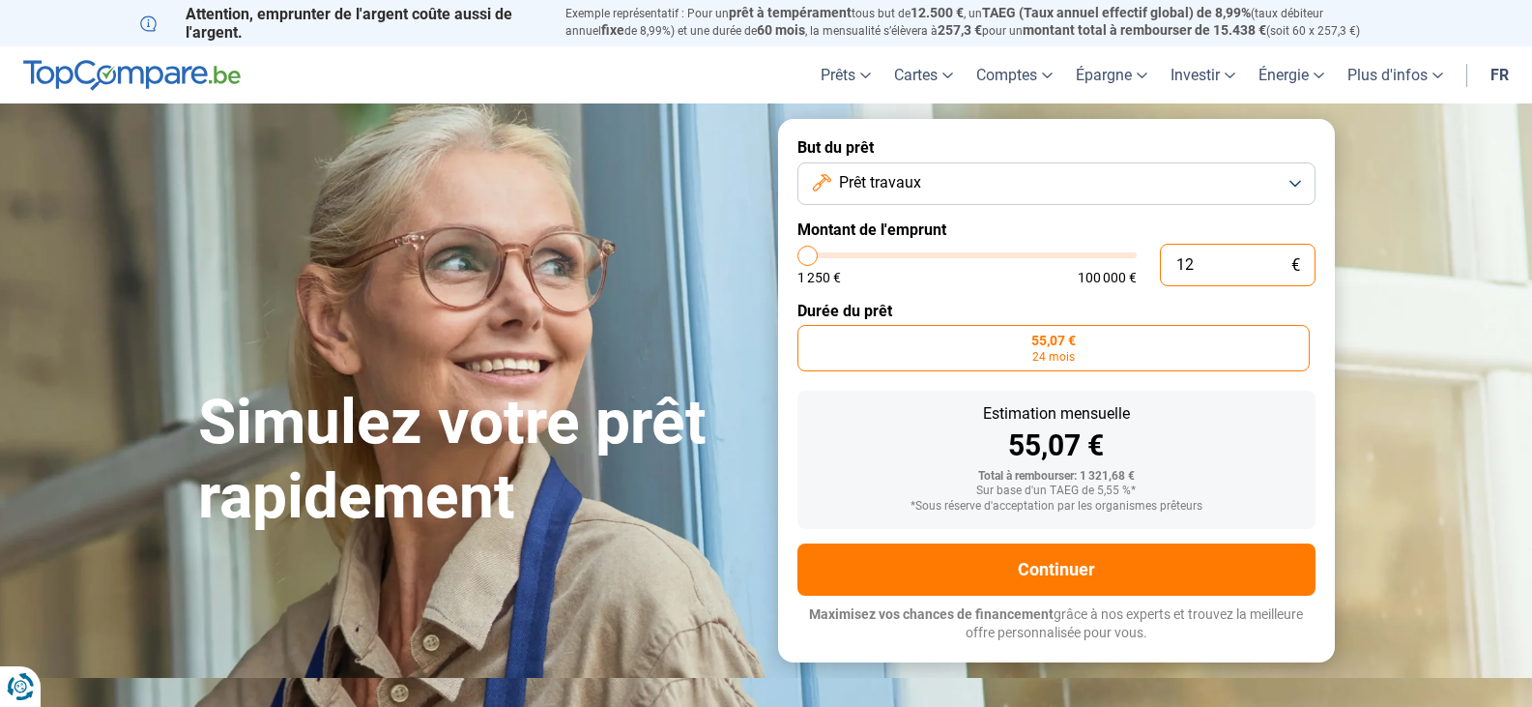
type input "1"
type input "1250"
type input "0"
type input "1250"
type input "1 250"
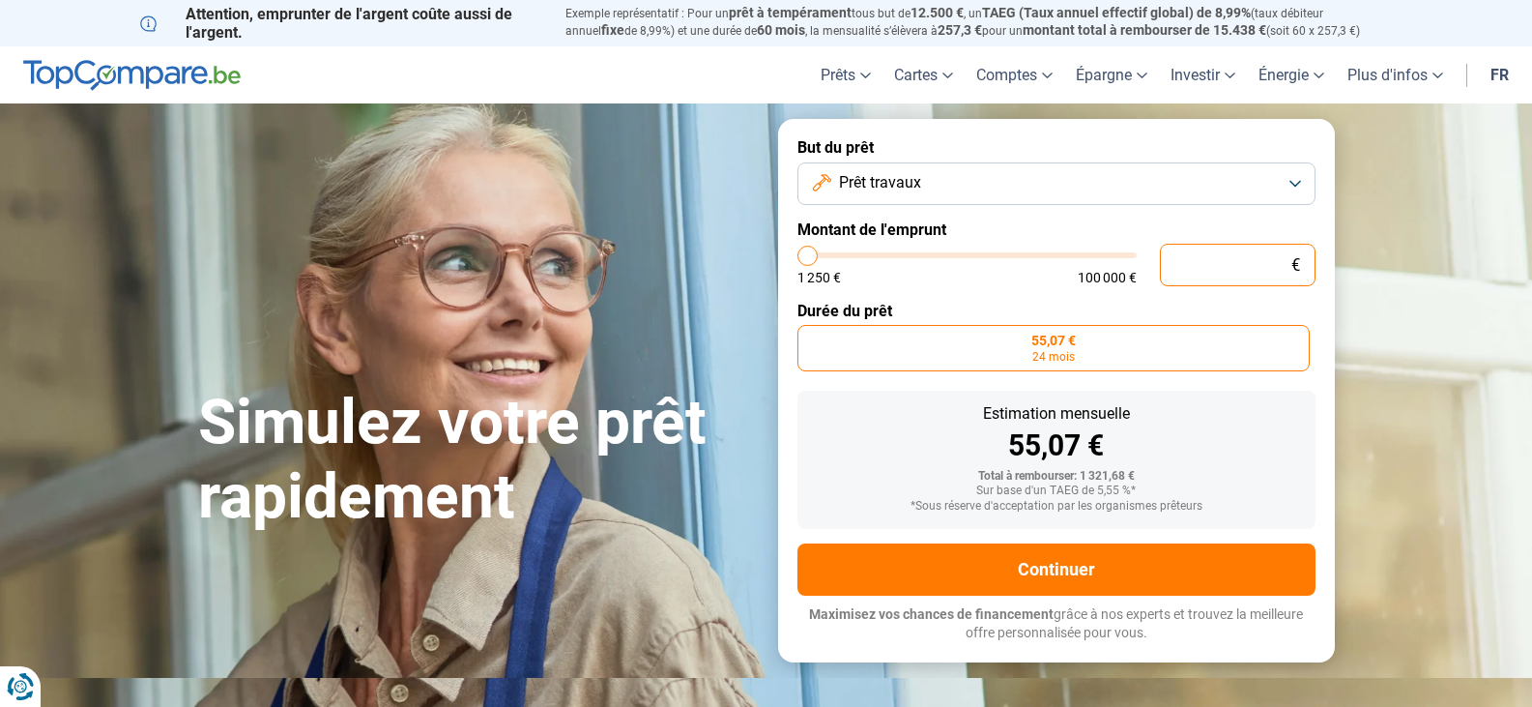
type input "1250"
type input "12 505"
type input "12500"
type input "125 050"
type input "100000"
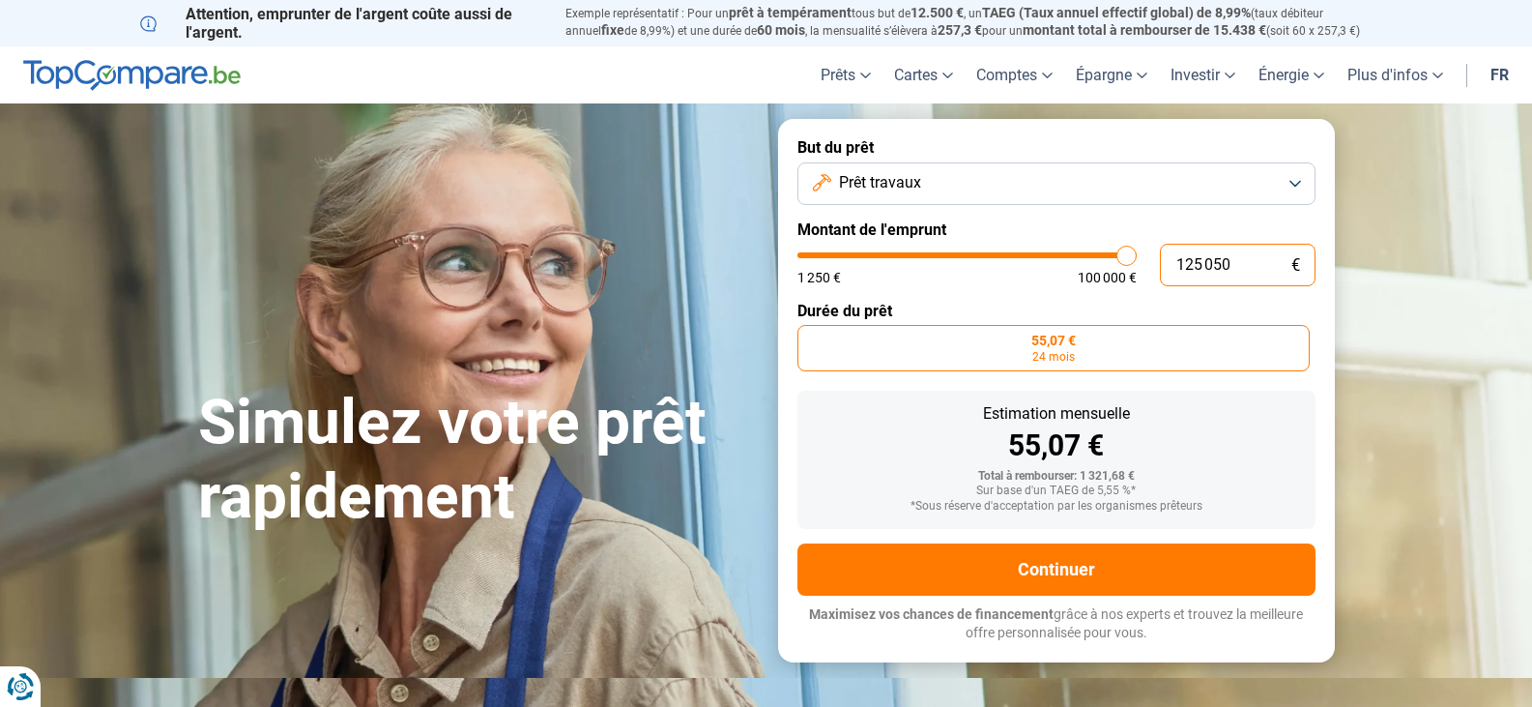
type input "12 505"
type input "12500"
type input "1 250"
type input "1250"
type input "125"
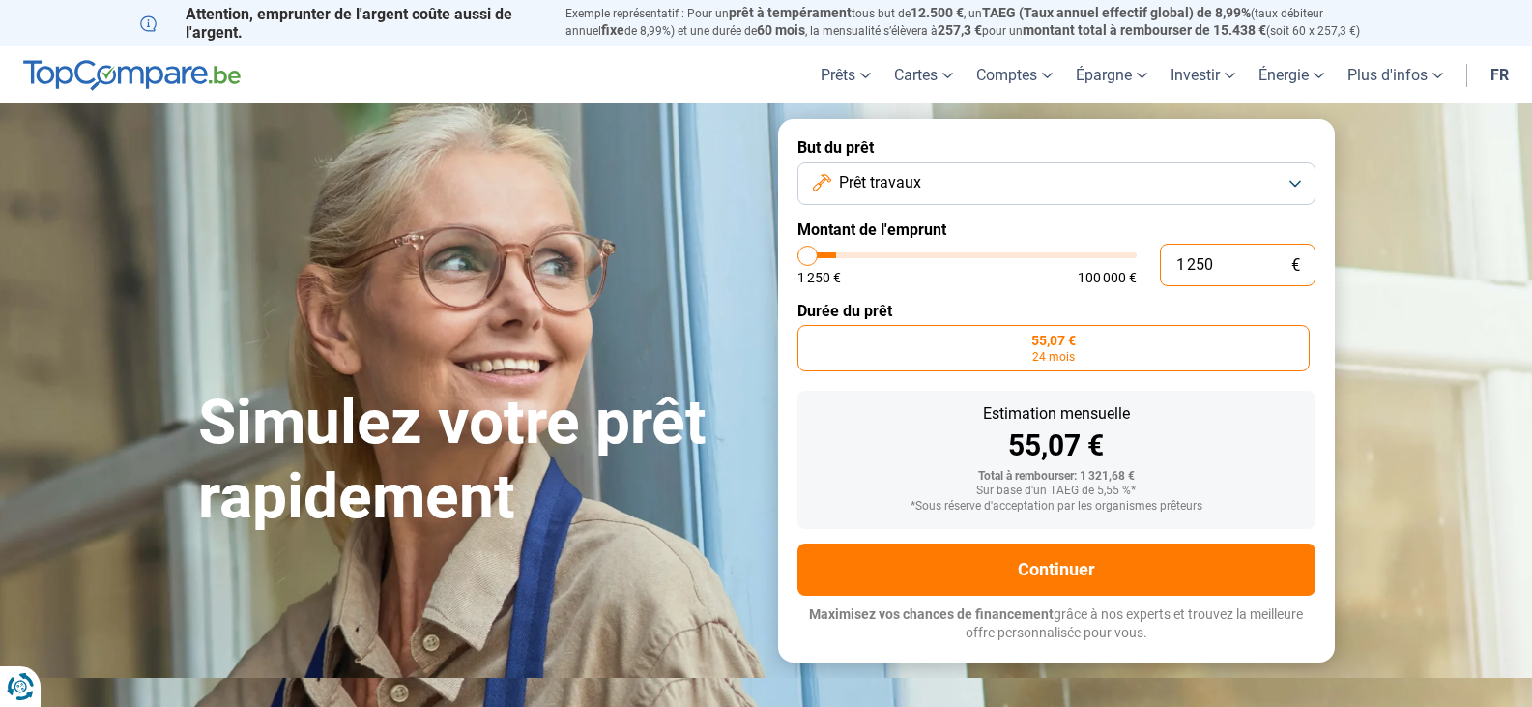
type input "1250"
type input "12"
type input "1250"
type input "1"
type input "1250"
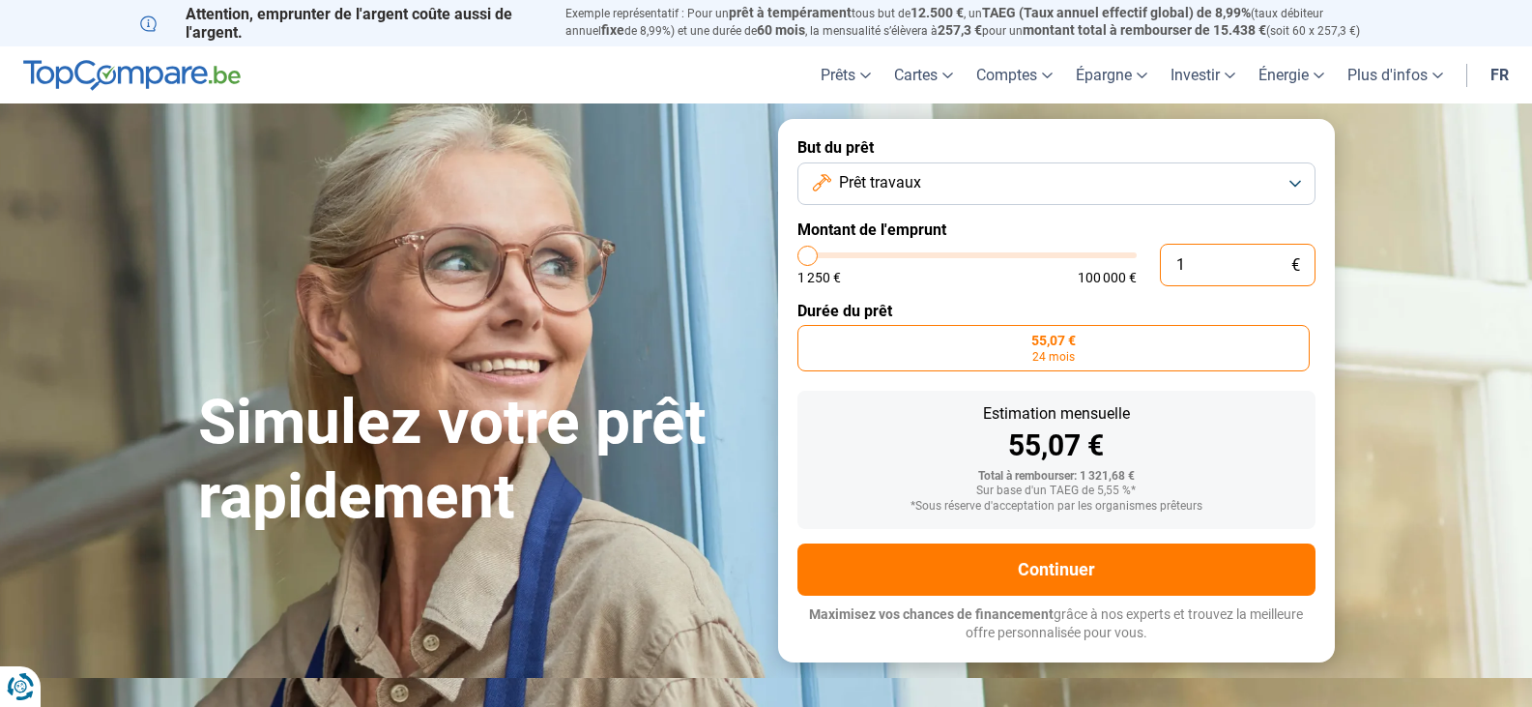
type input "0"
type input "1250"
type input "5"
type input "1250"
type input "50"
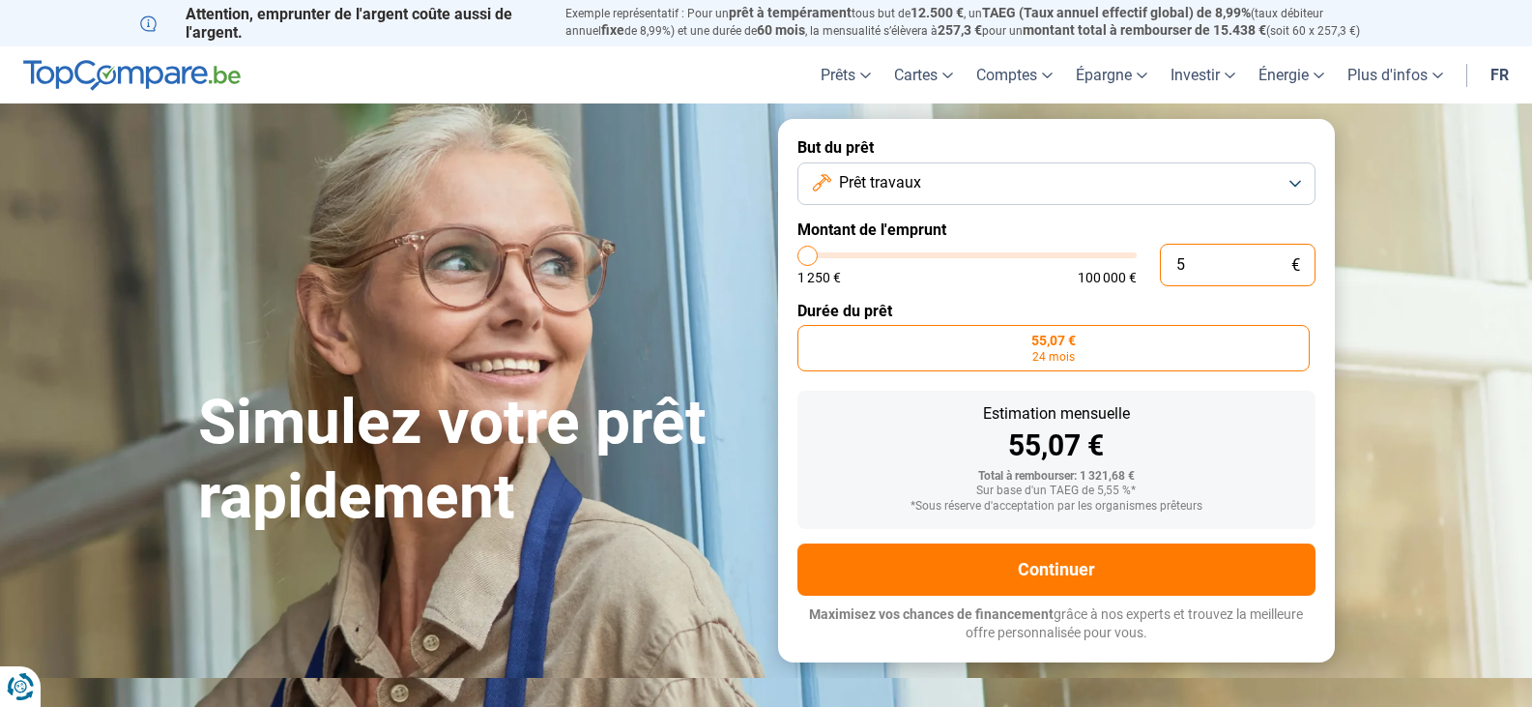
type input "1250"
type input "500"
type input "1250"
type input "5 000"
type input "5000"
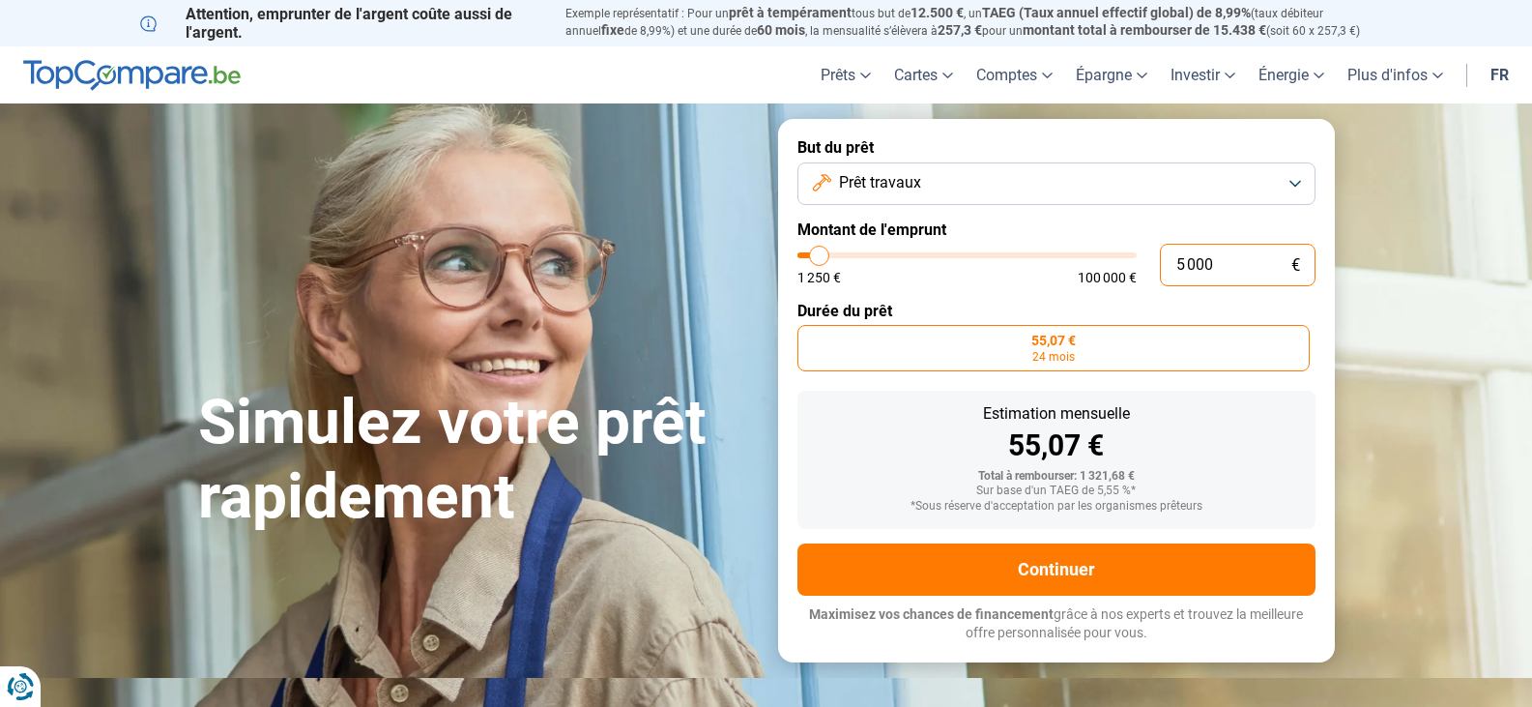
radio input "false"
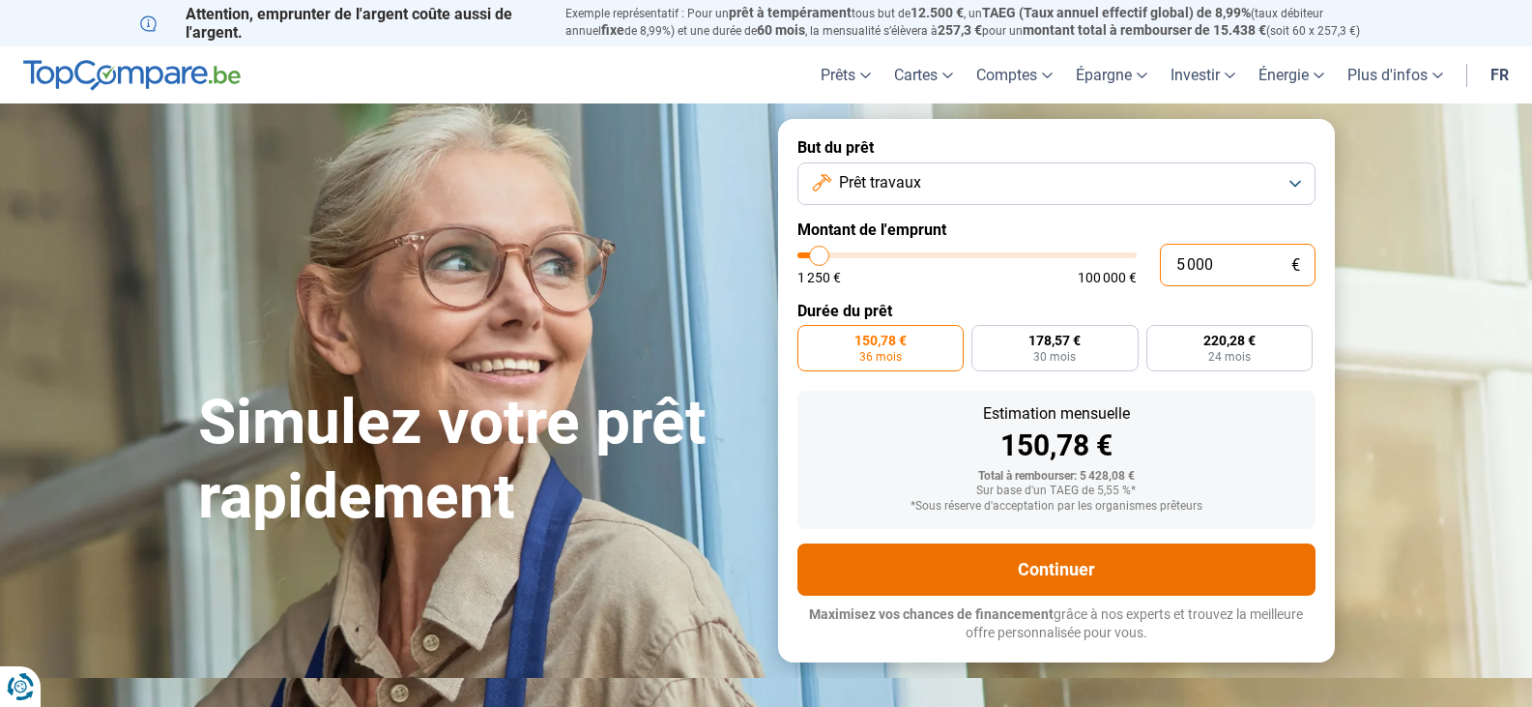
type input "5 000"
click at [1046, 567] on button "Continuer" at bounding box center [1056, 569] width 518 height 52
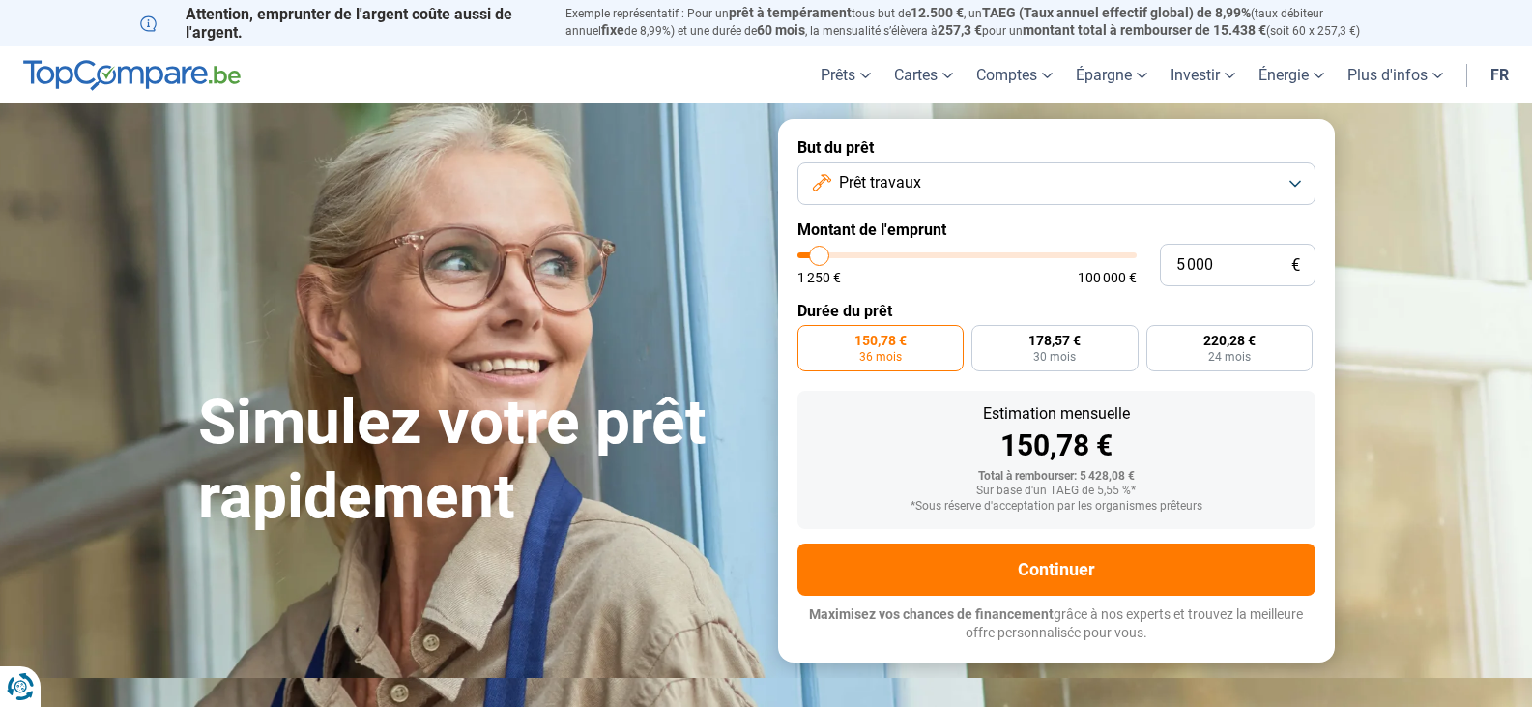
scroll to position [97, 0]
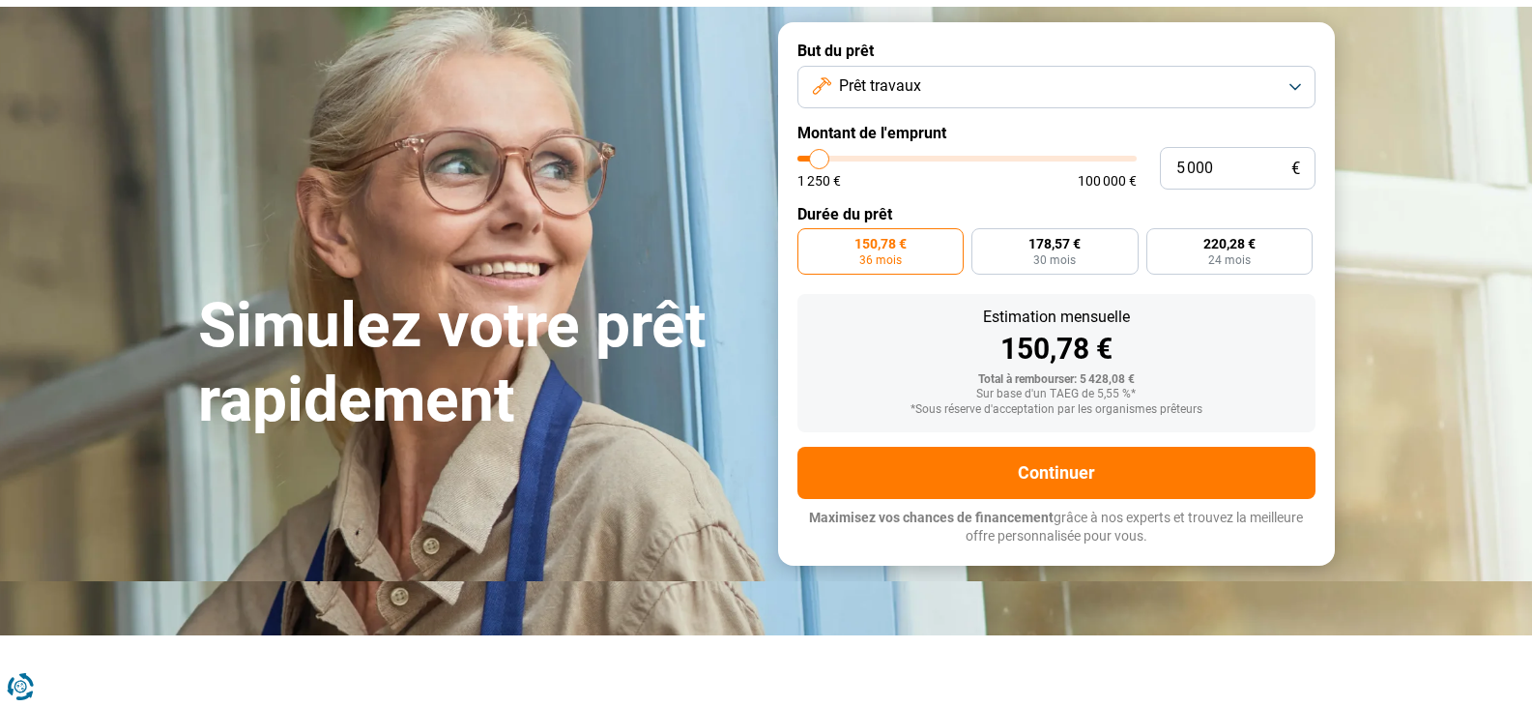
click at [1295, 88] on button "Prêt travaux" at bounding box center [1056, 87] width 518 height 43
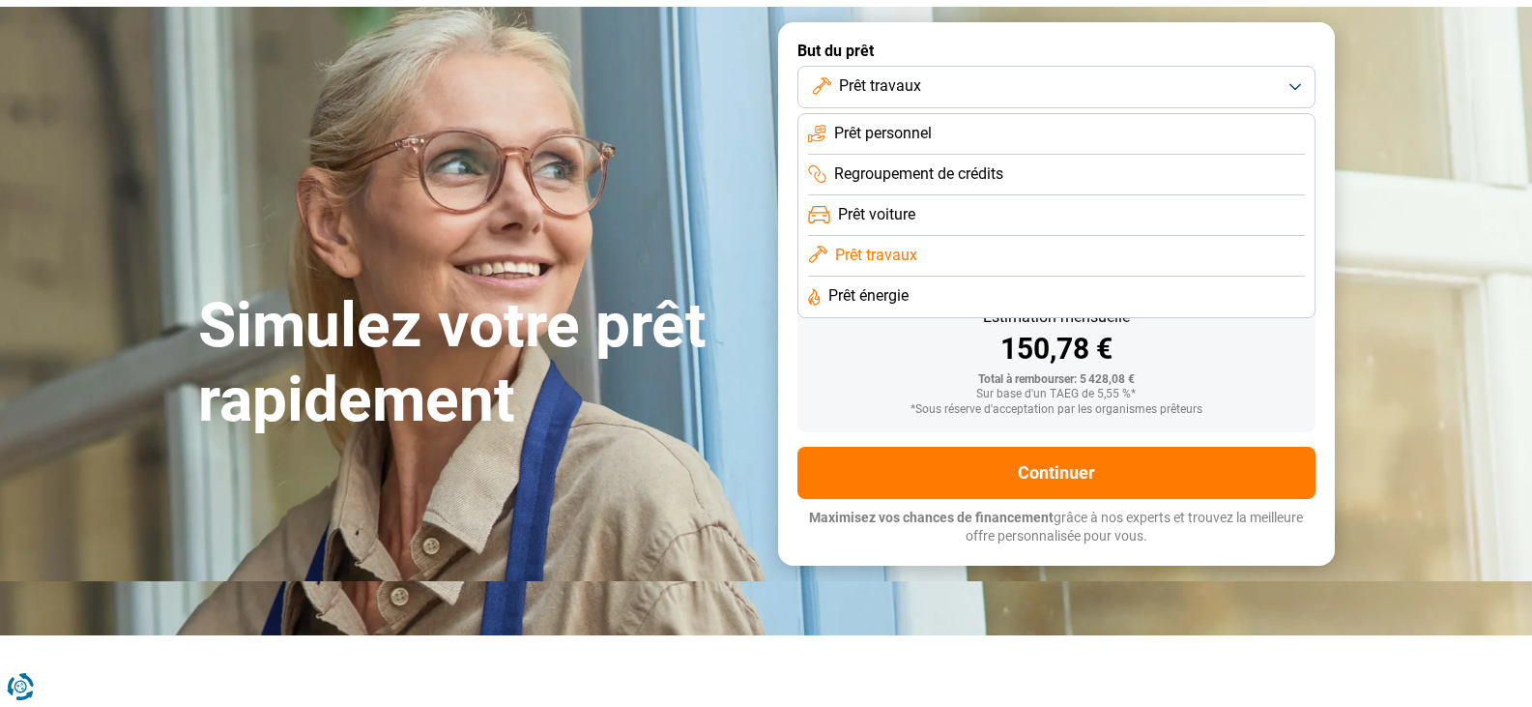
click at [1210, 131] on li "Prêt personnel" at bounding box center [1056, 134] width 497 height 41
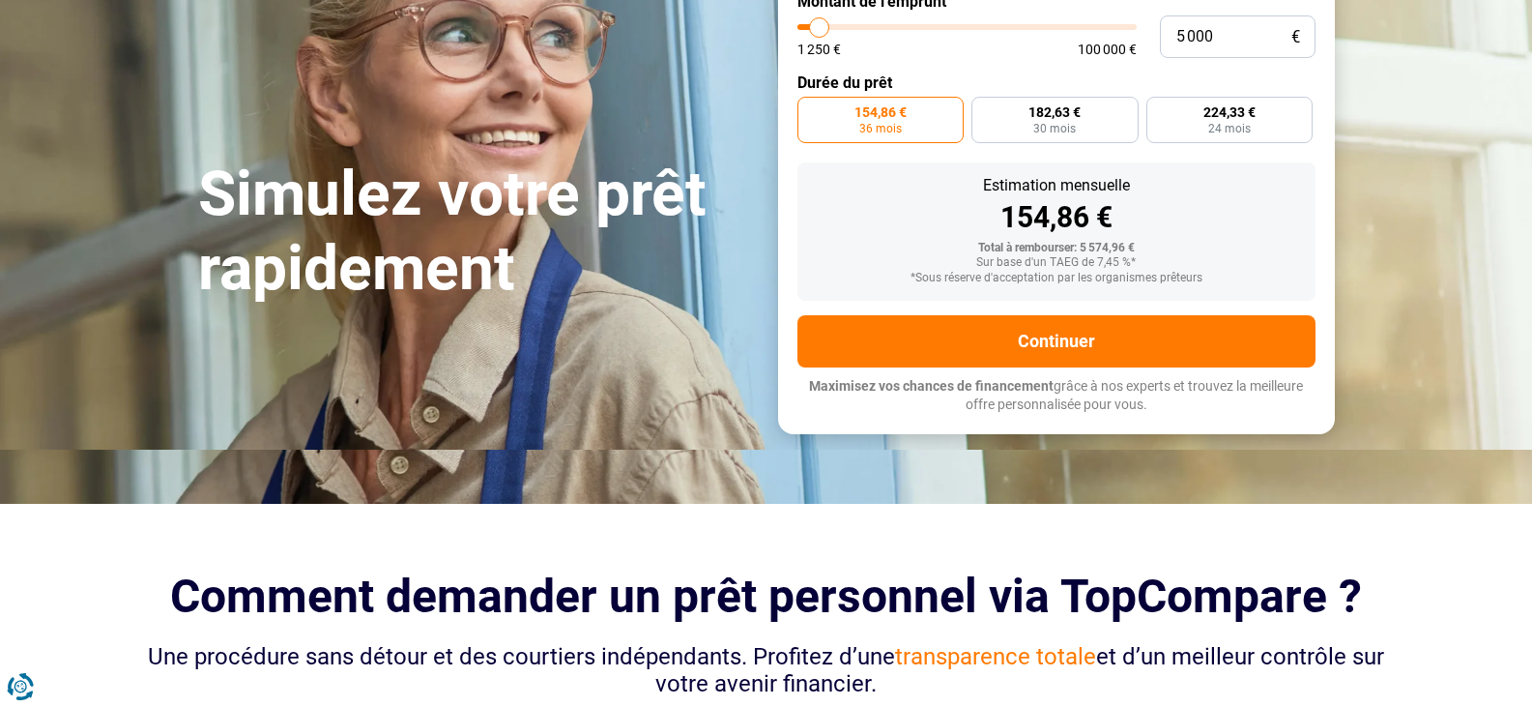
scroll to position [193, 0]
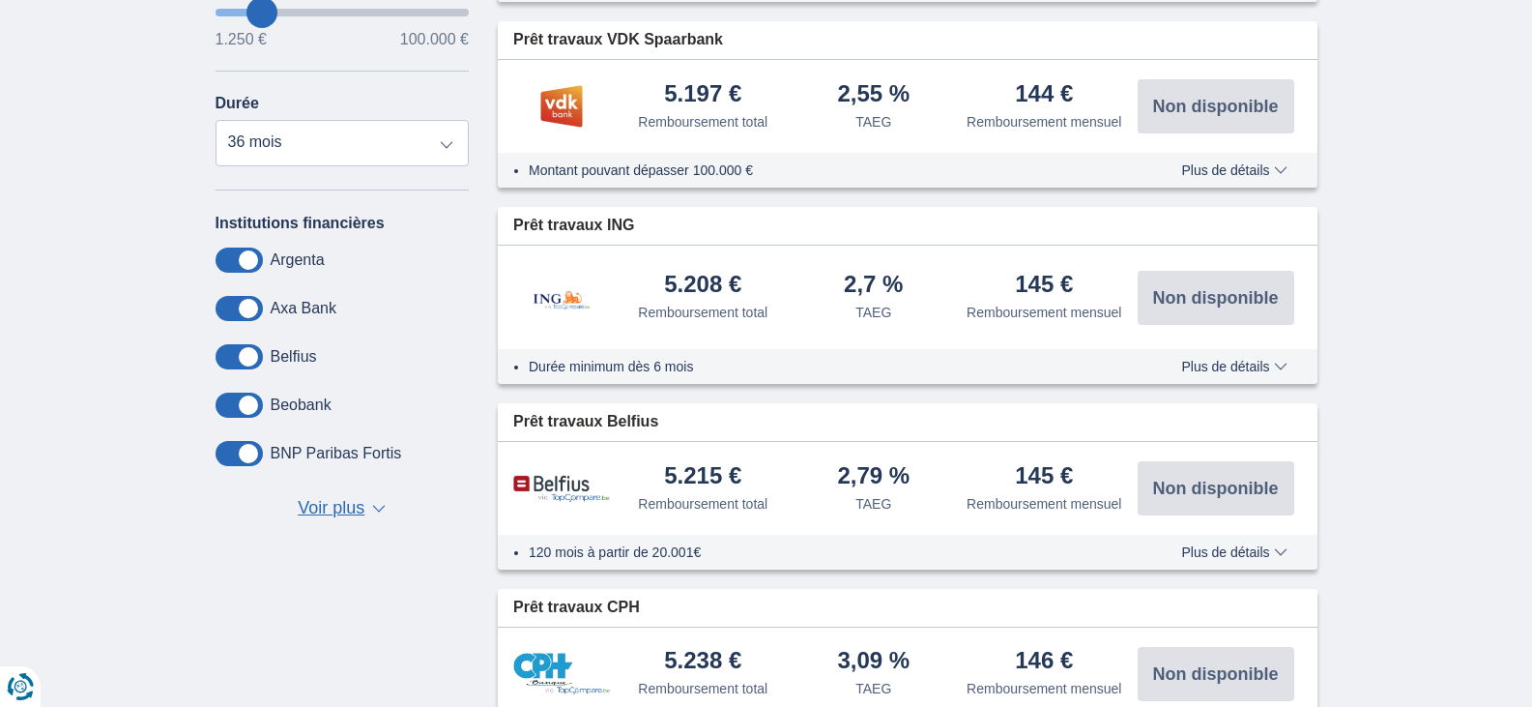
scroll to position [677, 0]
